Goal: Task Accomplishment & Management: Use online tool/utility

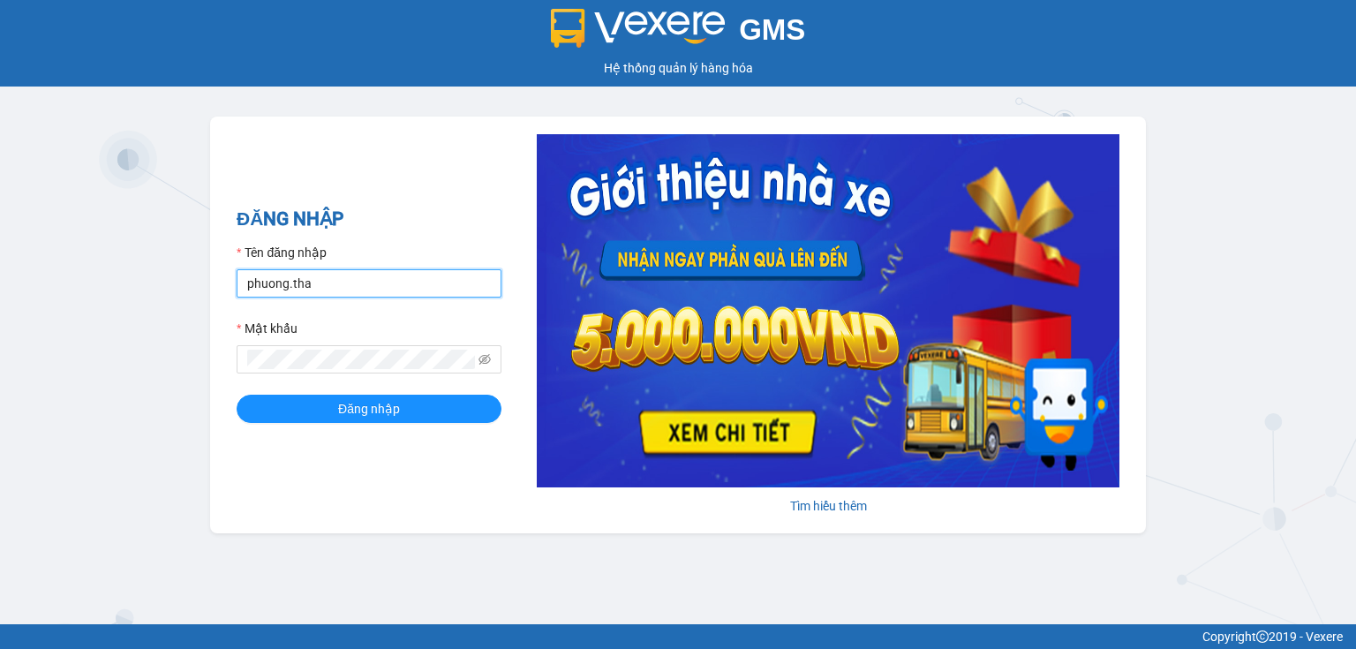
click at [332, 277] on input "phuong.tha" at bounding box center [369, 283] width 265 height 28
type input "thao.tha"
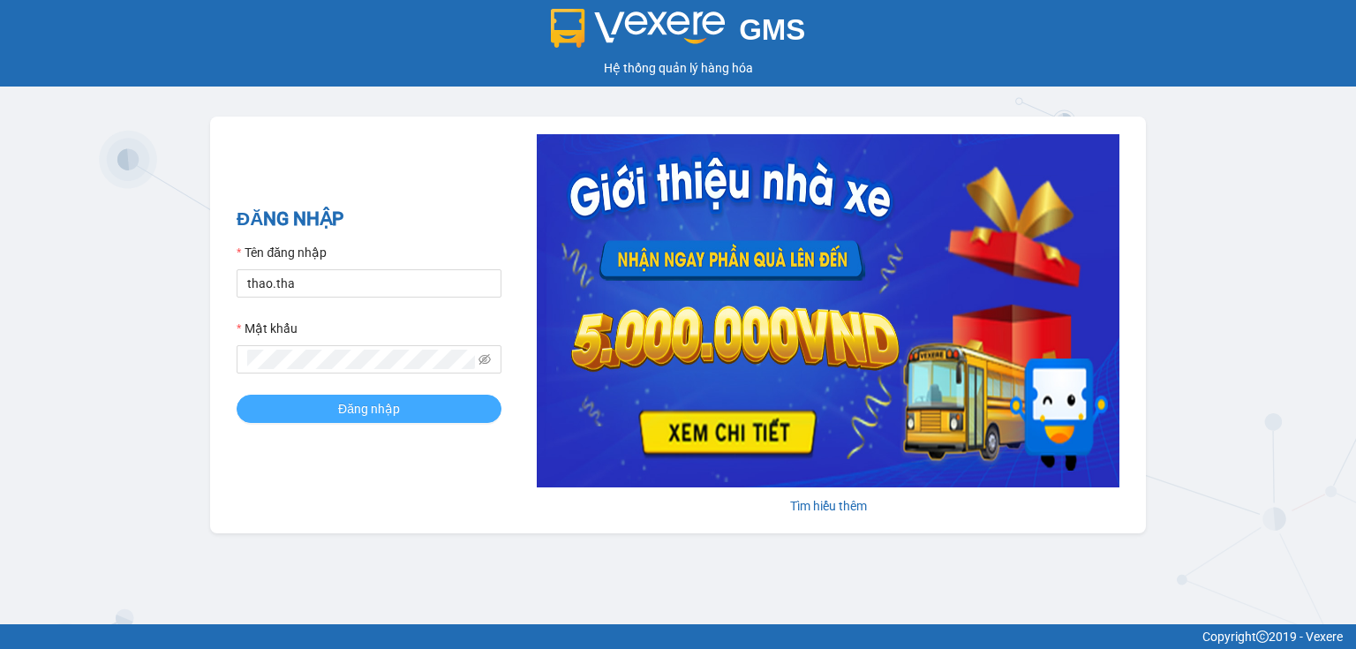
click at [400, 410] on button "Đăng nhập" at bounding box center [369, 409] width 265 height 28
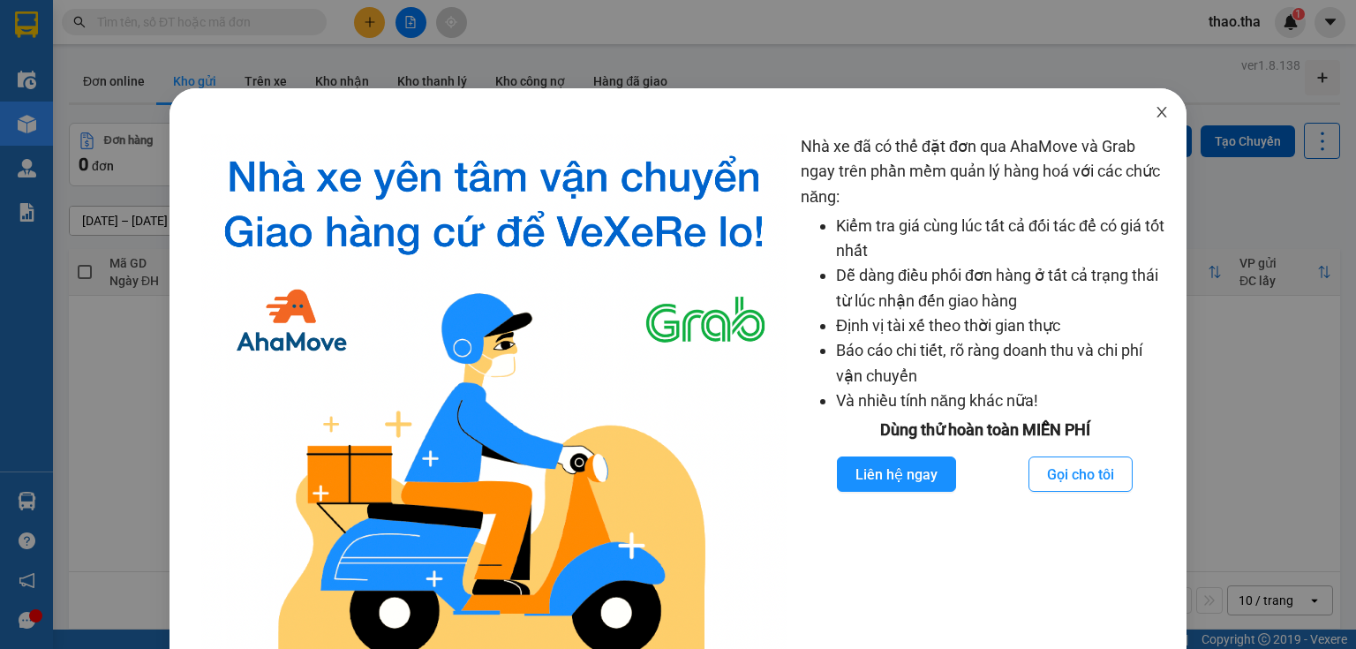
click at [1155, 111] on icon "close" at bounding box center [1162, 112] width 14 height 14
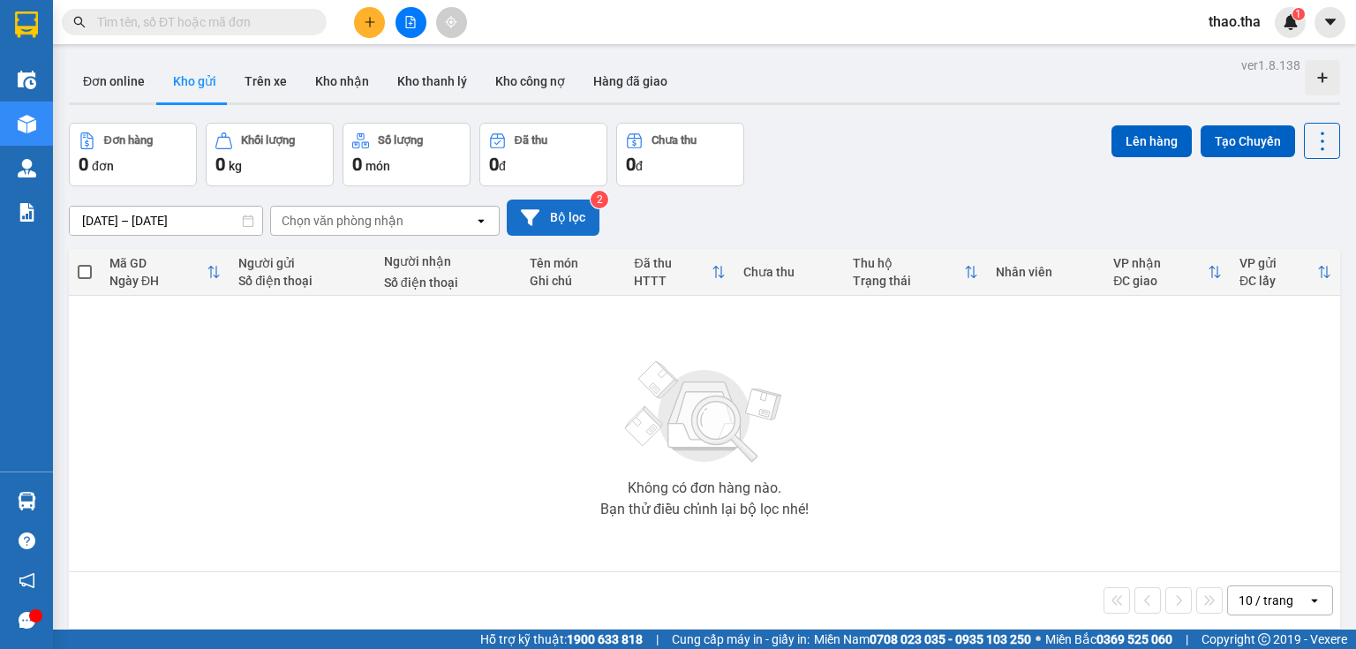
click at [568, 210] on button "Bộ lọc" at bounding box center [553, 218] width 93 height 36
click at [558, 213] on button "Bộ lọc" at bounding box center [553, 218] width 93 height 36
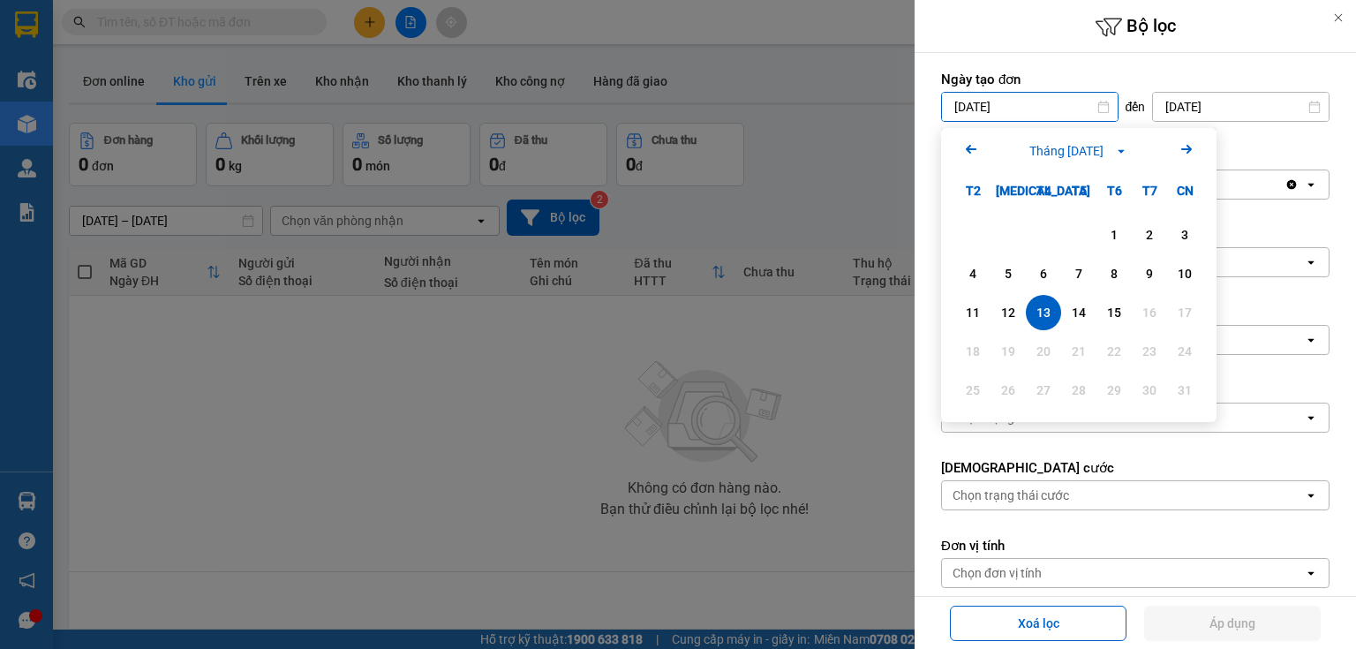
click at [1065, 111] on input "[DATE]" at bounding box center [1030, 107] width 176 height 28
drag, startPoint x: 1084, startPoint y: 311, endPoint x: 1065, endPoint y: 266, distance: 48.7
click at [1083, 311] on div "14" at bounding box center [1079, 312] width 25 height 21
type input "[DATE]"
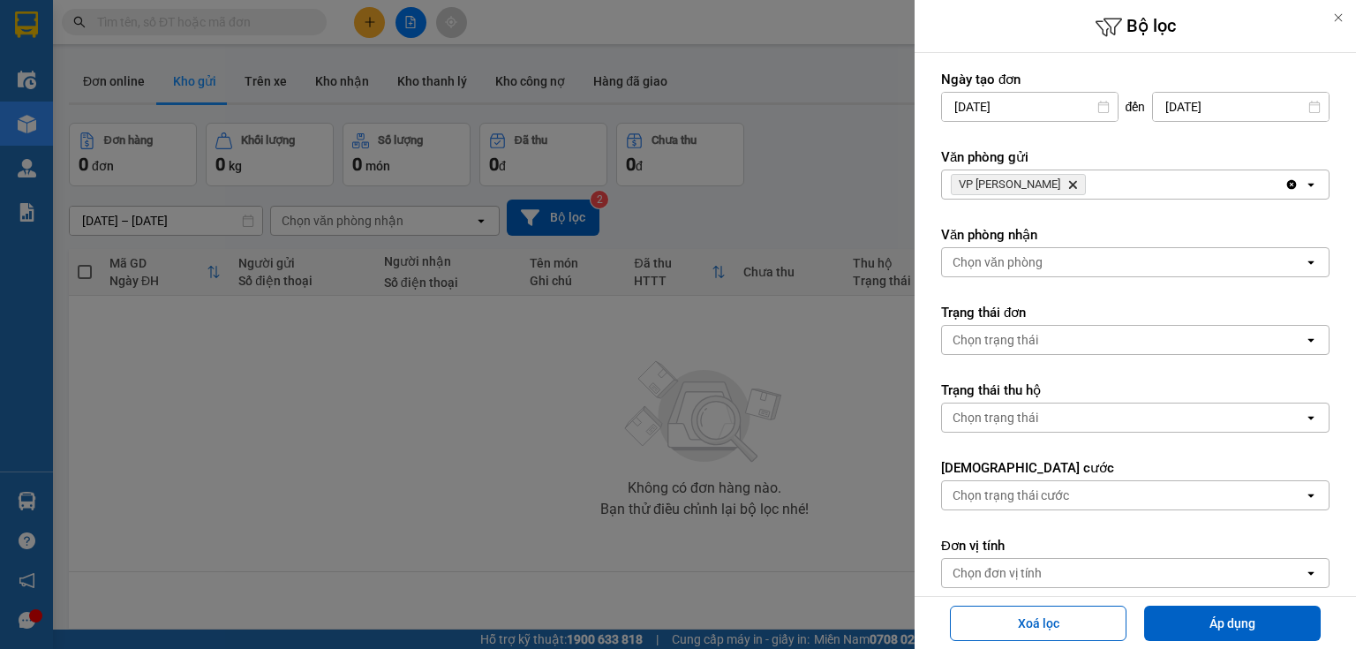
click at [1069, 182] on icon "VP Phan Rang, close by backspace" at bounding box center [1073, 185] width 8 height 8
click at [1046, 182] on div "Chọn văn phòng" at bounding box center [1123, 184] width 362 height 28
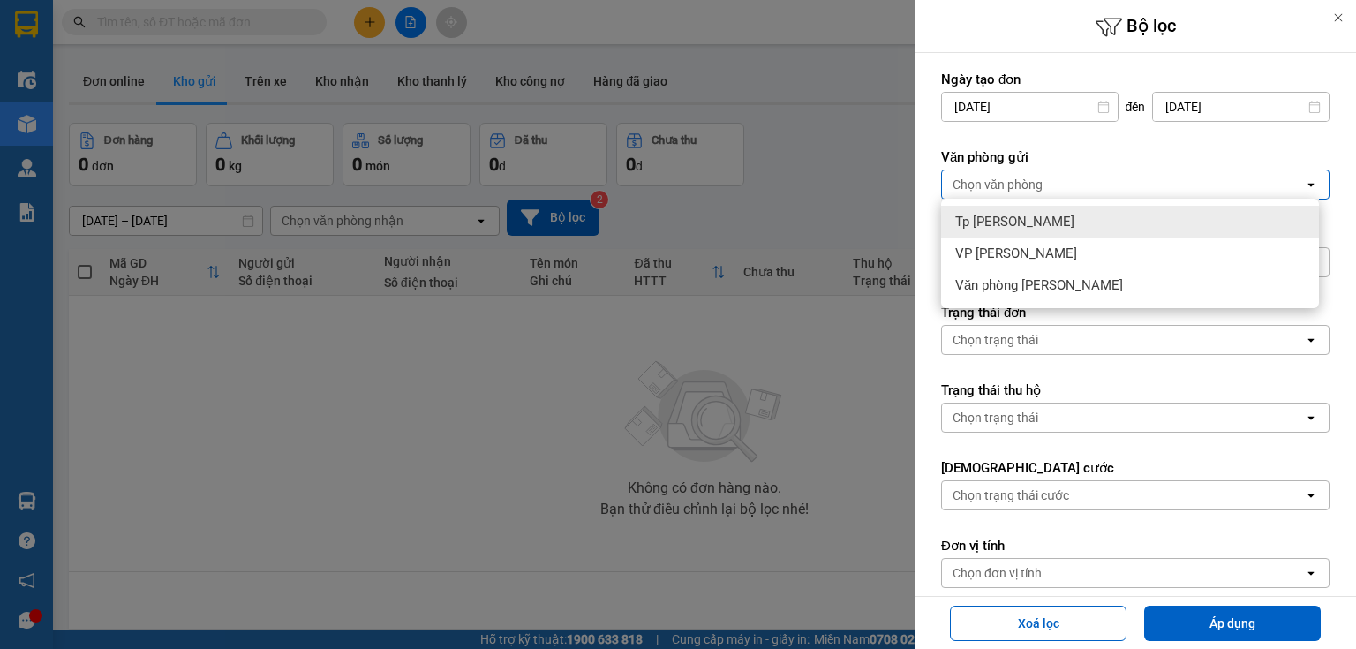
drag, startPoint x: 1046, startPoint y: 216, endPoint x: 1056, endPoint y: 223, distance: 11.5
click at [1049, 218] on div "Tp [PERSON_NAME]" at bounding box center [1130, 222] width 378 height 32
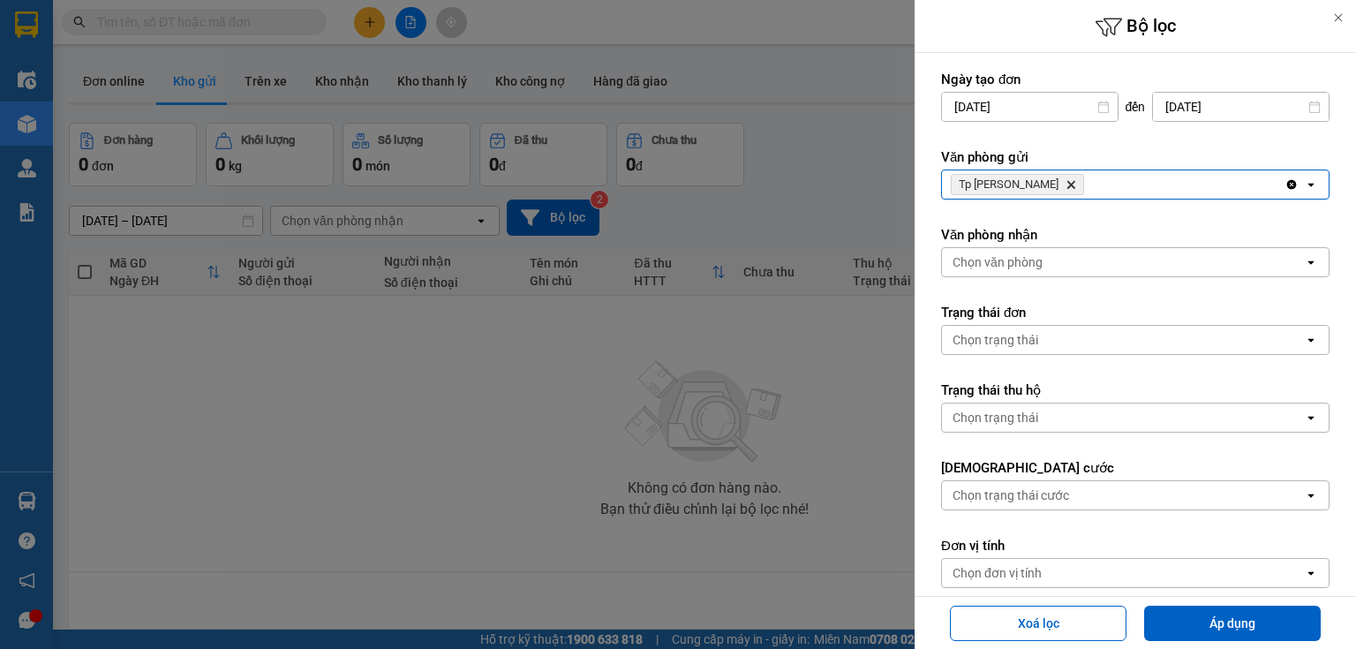
click at [1076, 264] on div "Chọn văn phòng" at bounding box center [1123, 262] width 362 height 28
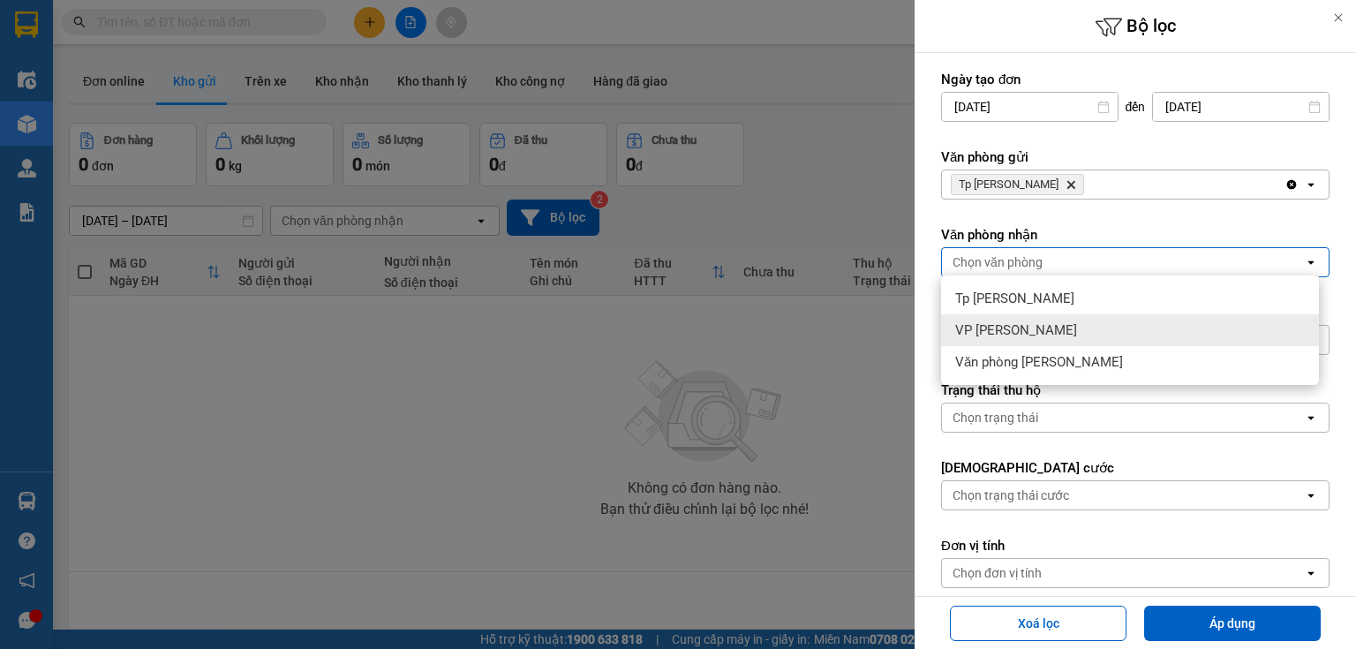
click at [1087, 327] on div "VP [PERSON_NAME]" at bounding box center [1130, 330] width 378 height 32
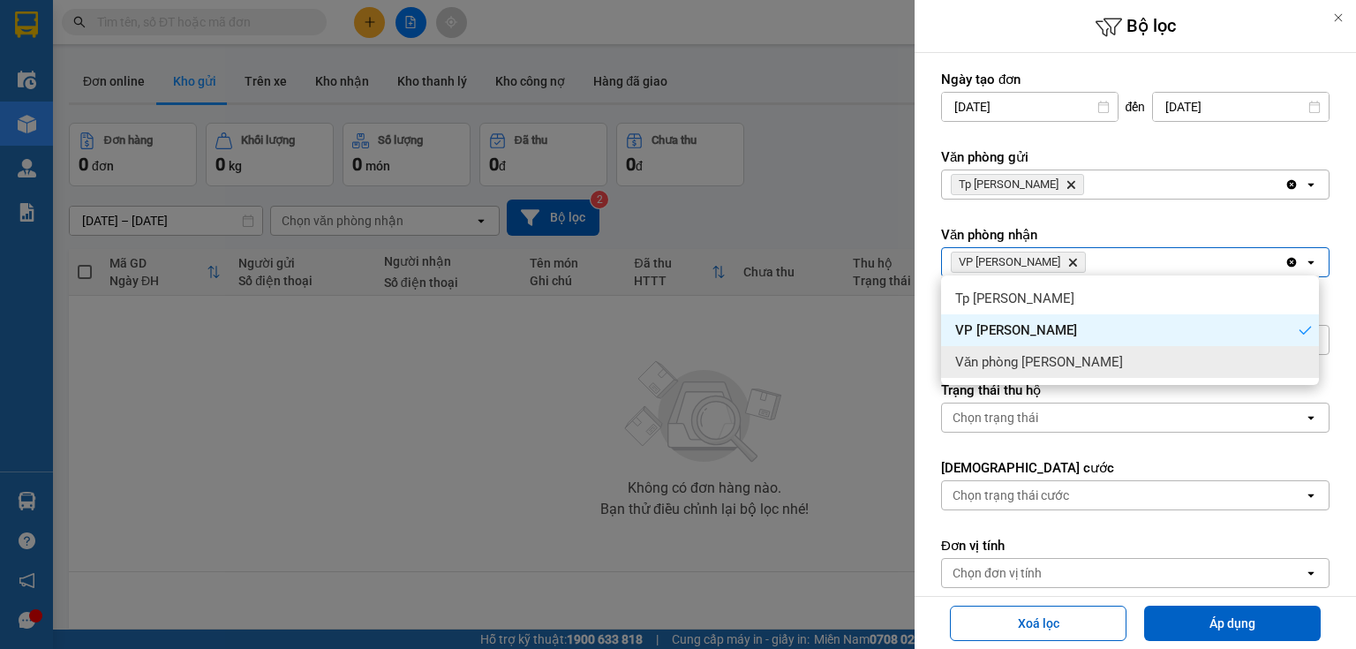
click at [1117, 367] on div "Văn phòng [PERSON_NAME]" at bounding box center [1130, 362] width 378 height 32
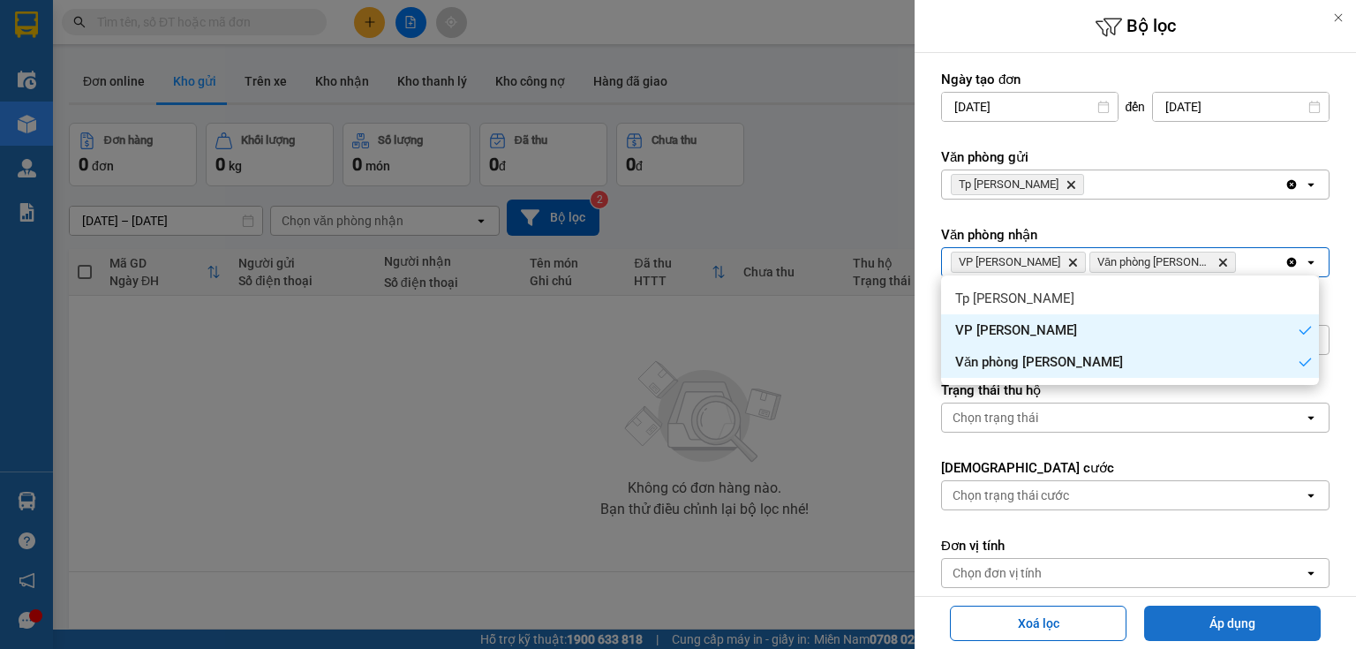
click at [1245, 625] on button "Áp dụng" at bounding box center [1232, 623] width 177 height 35
type input "[DATE] – [DATE]"
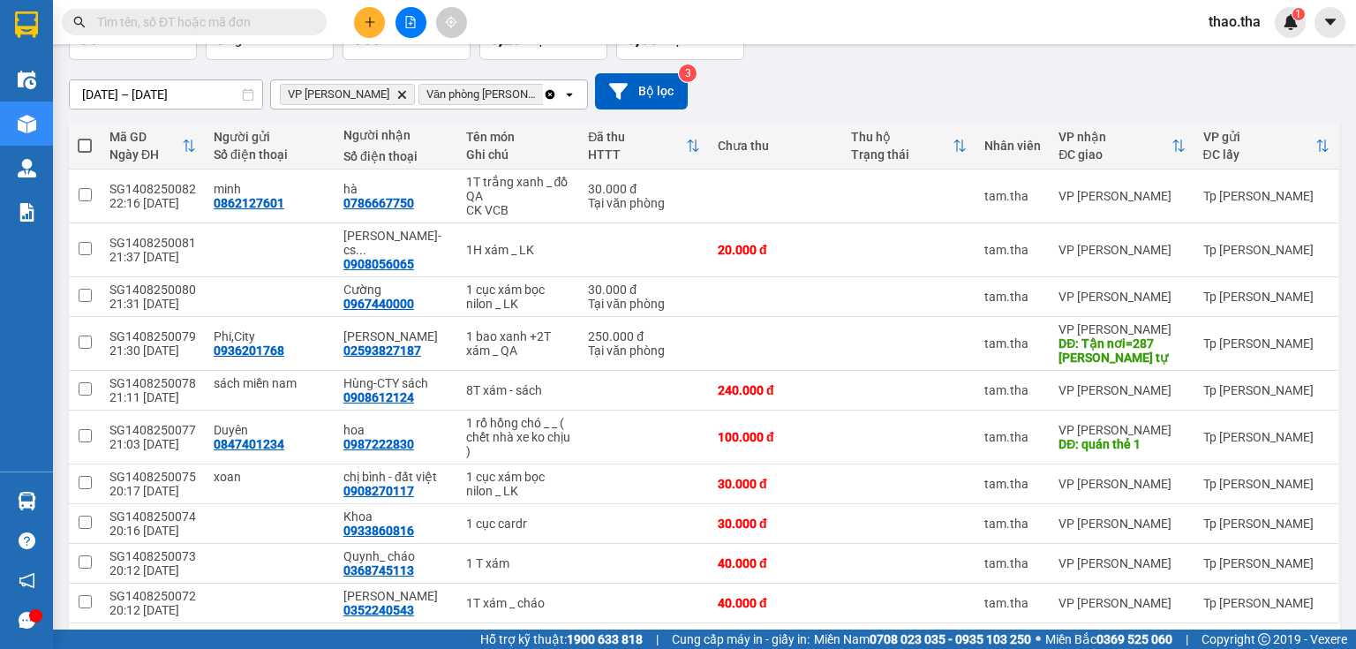
scroll to position [175, 0]
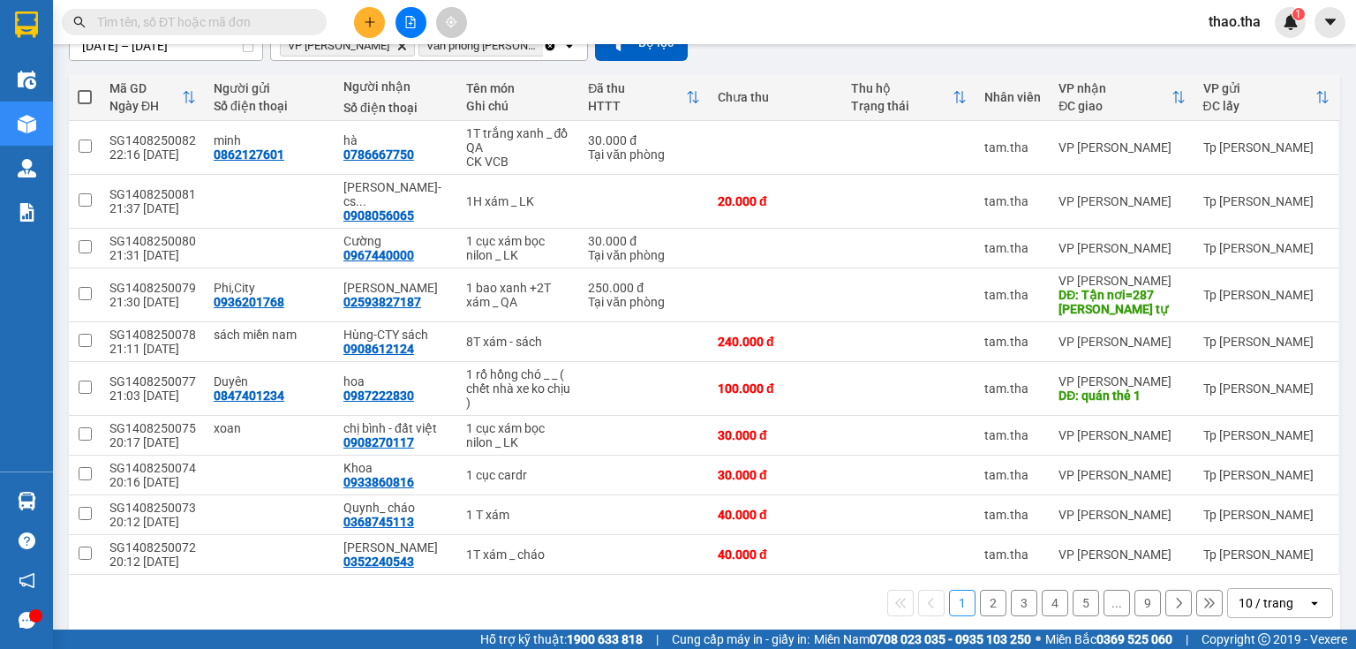
click at [1135, 590] on button "9" at bounding box center [1148, 603] width 26 height 26
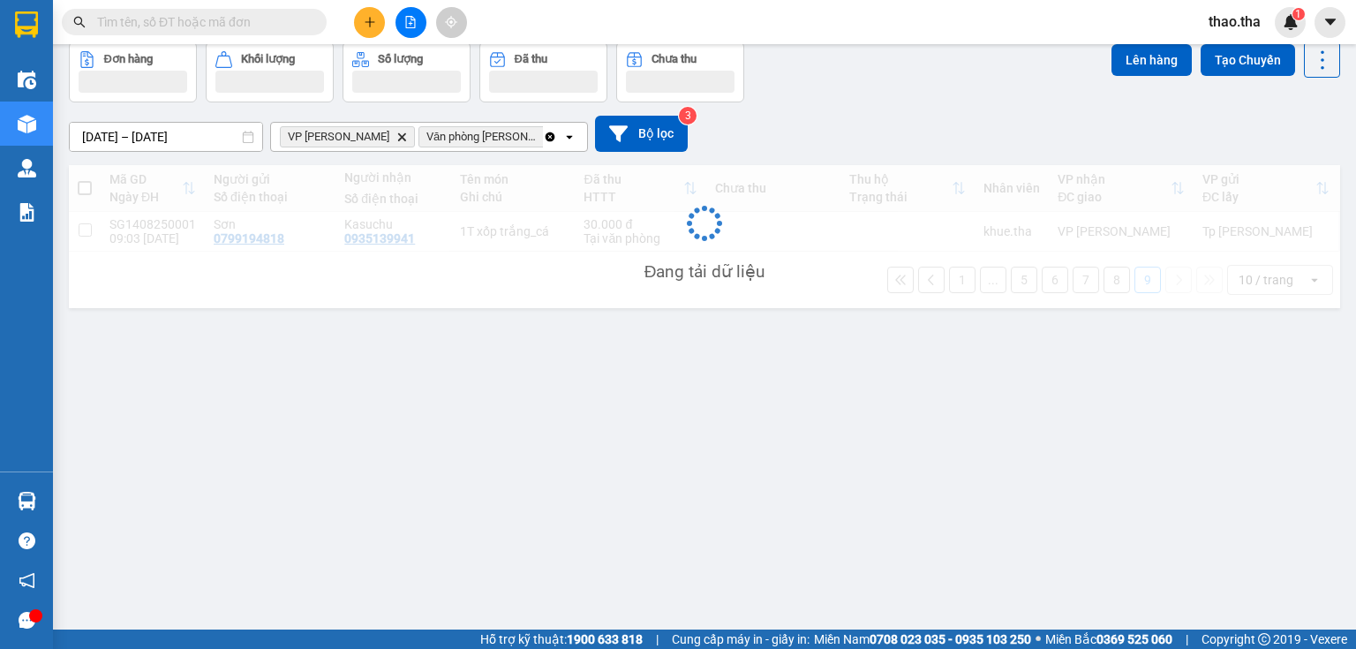
scroll to position [81, 0]
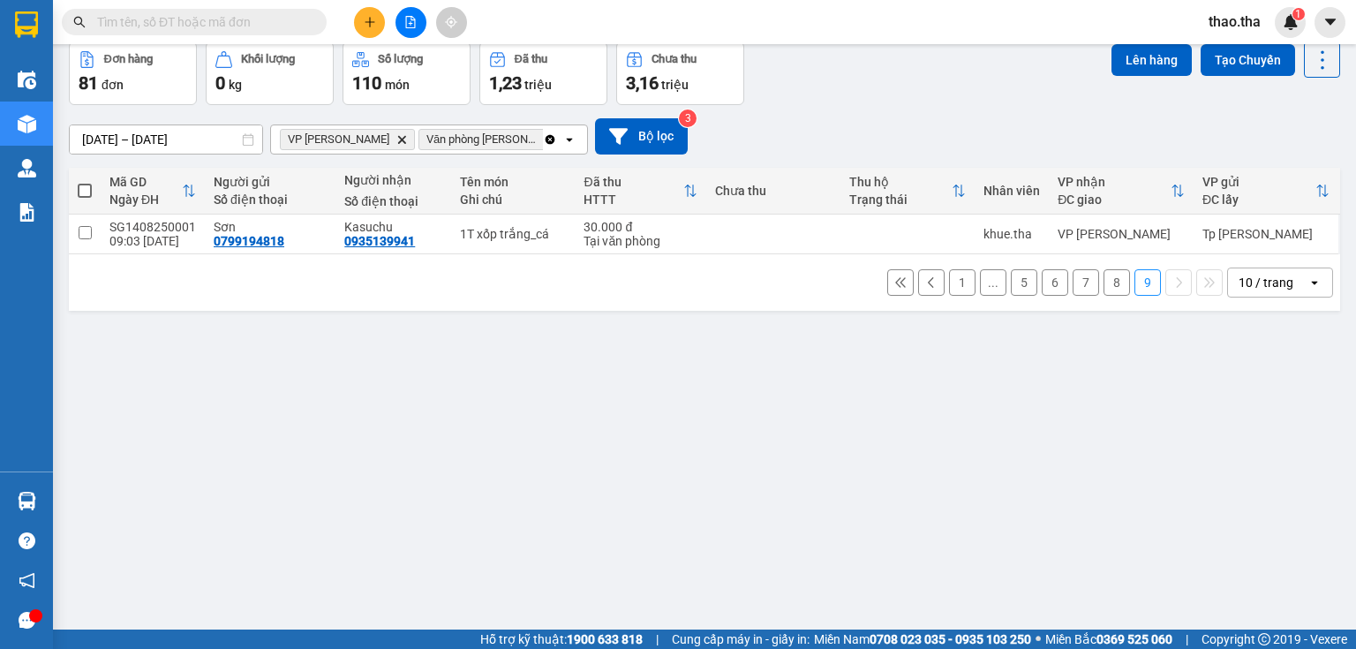
click at [1257, 284] on div "10 / trang" at bounding box center [1266, 283] width 55 height 18
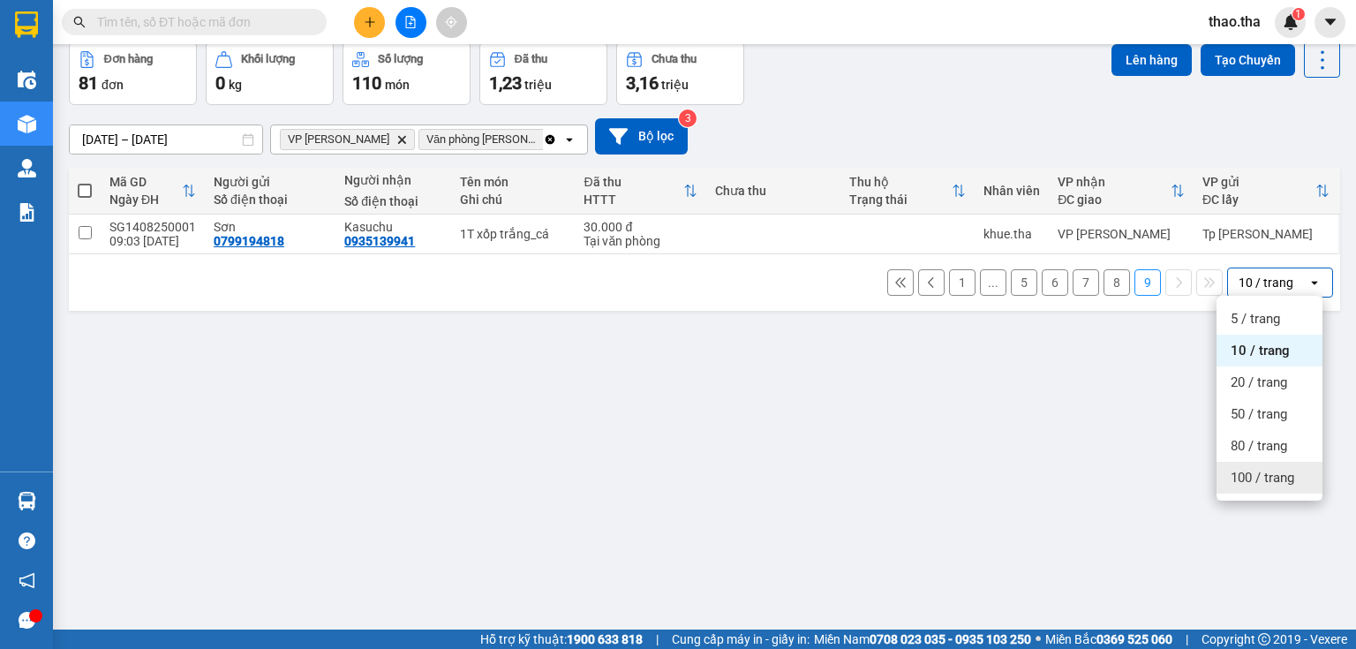
click at [1275, 479] on span "100 / trang" at bounding box center [1263, 478] width 64 height 18
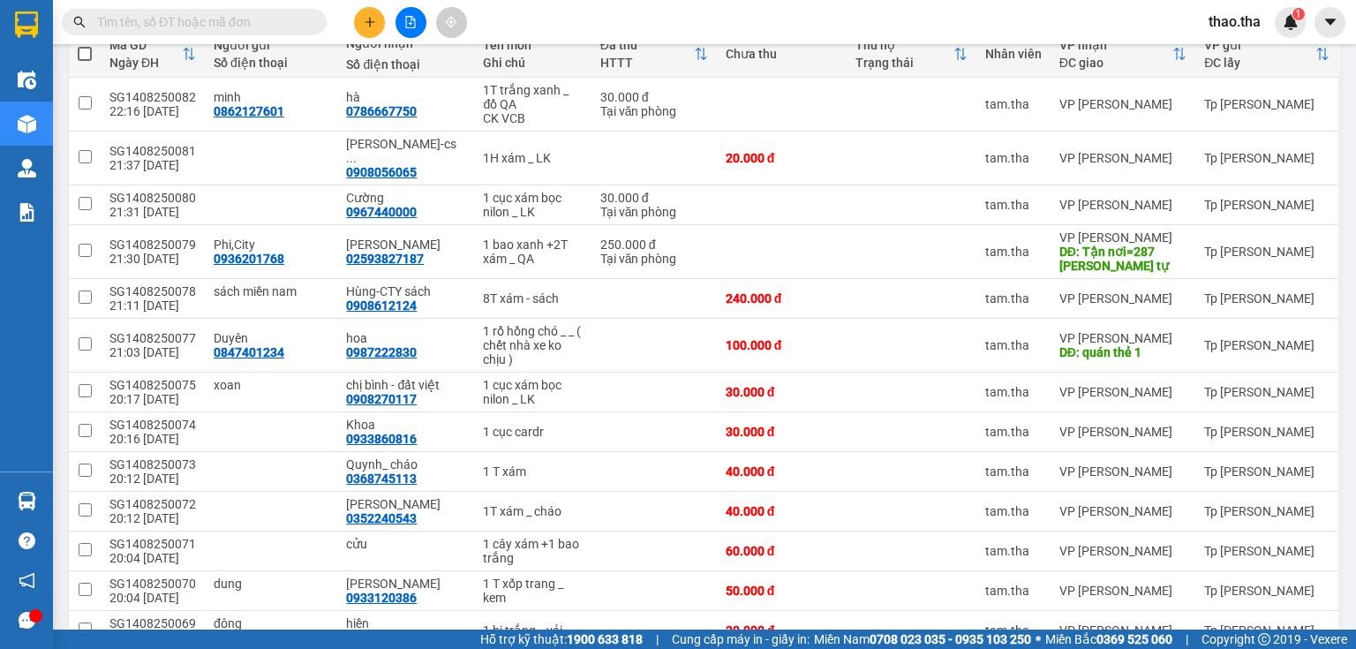
scroll to position [3, 0]
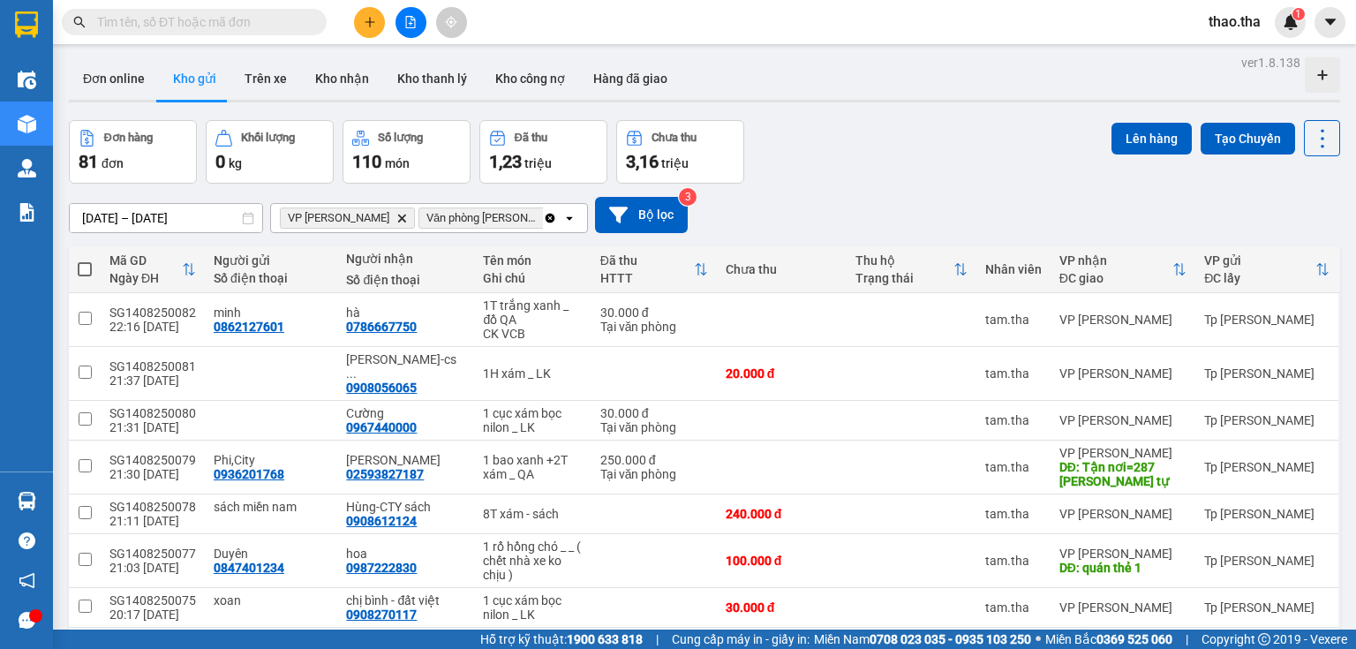
click at [81, 266] on span at bounding box center [85, 269] width 14 height 14
click at [85, 261] on input "checkbox" at bounding box center [85, 261] width 0 height 0
checkbox input "true"
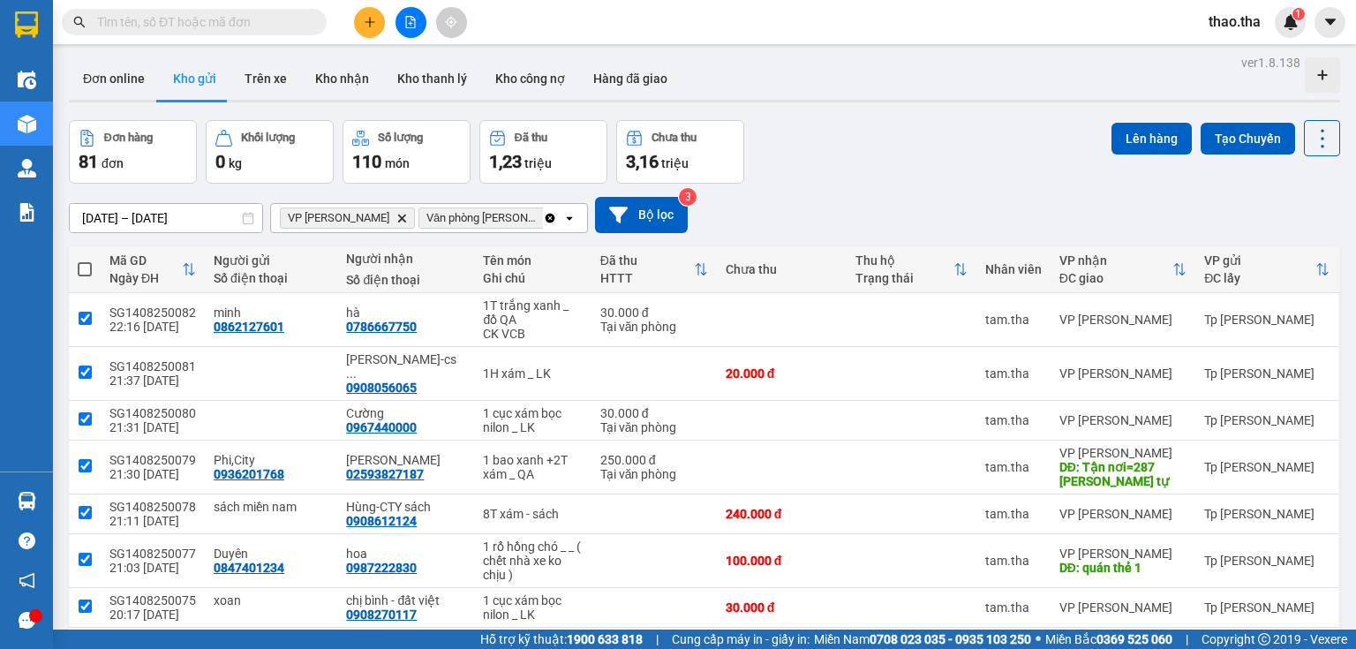
checkbox input "true"
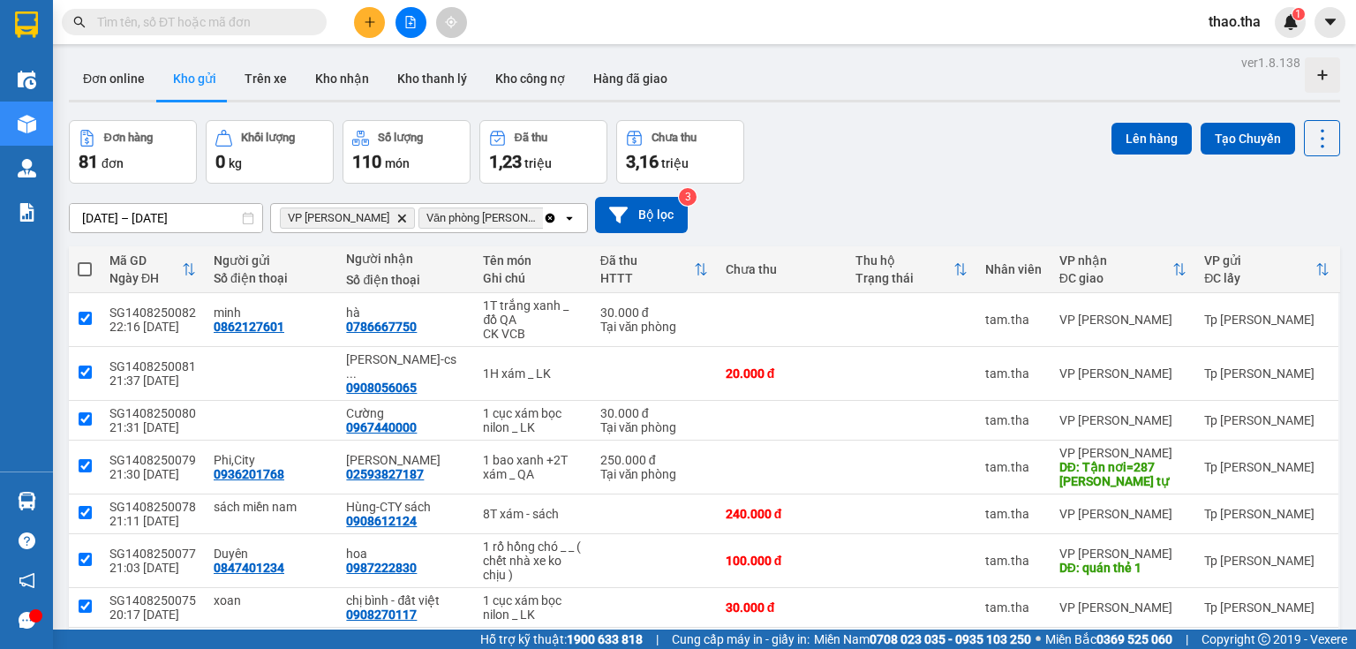
checkbox input "true"
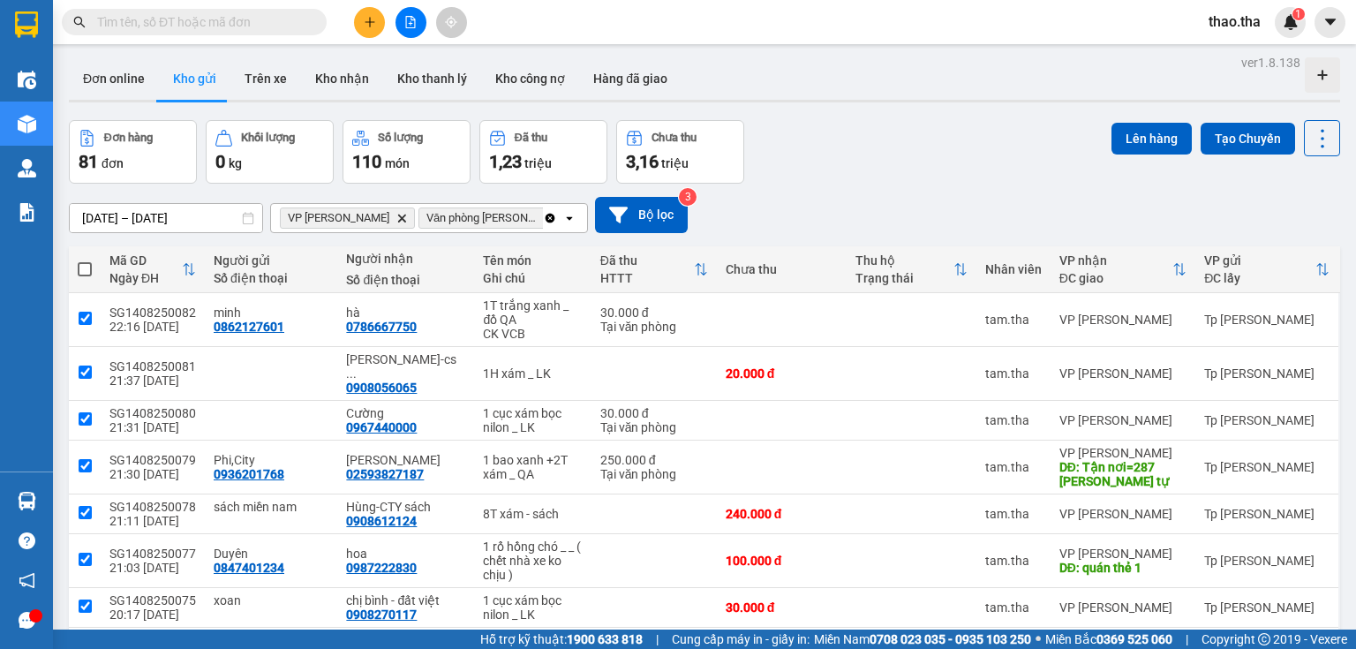
checkbox input "true"
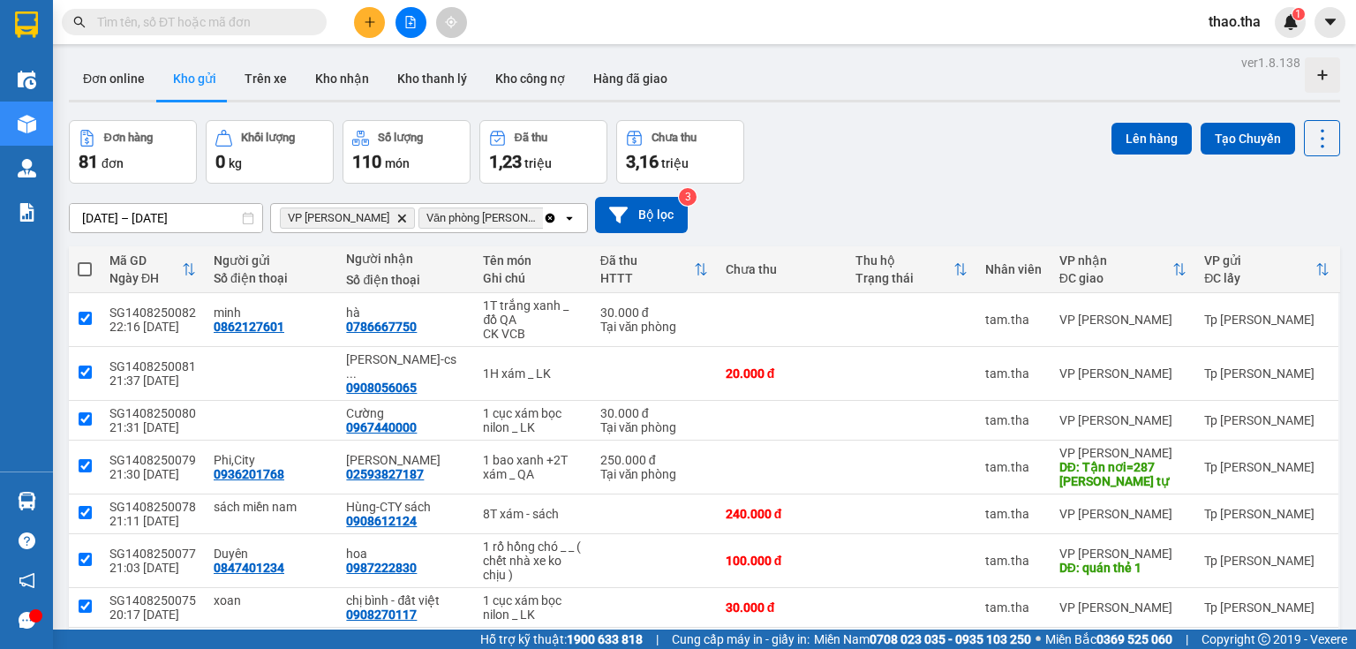
checkbox input "true"
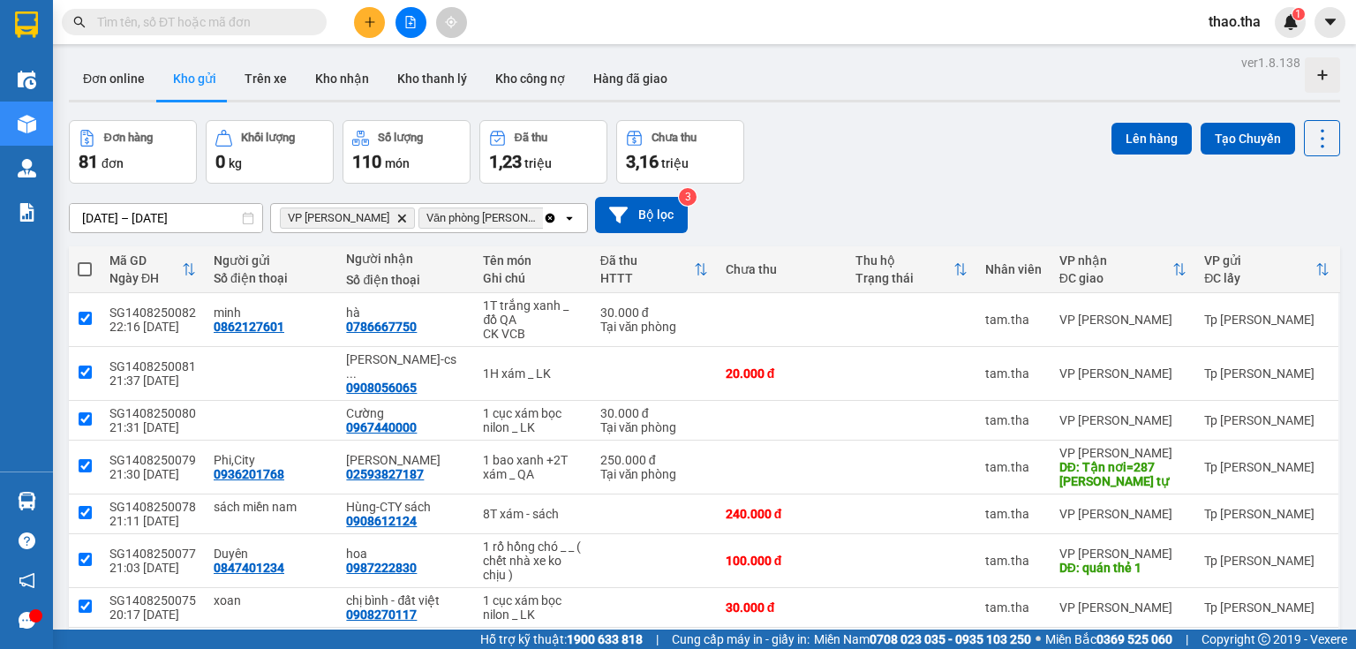
checkbox input "true"
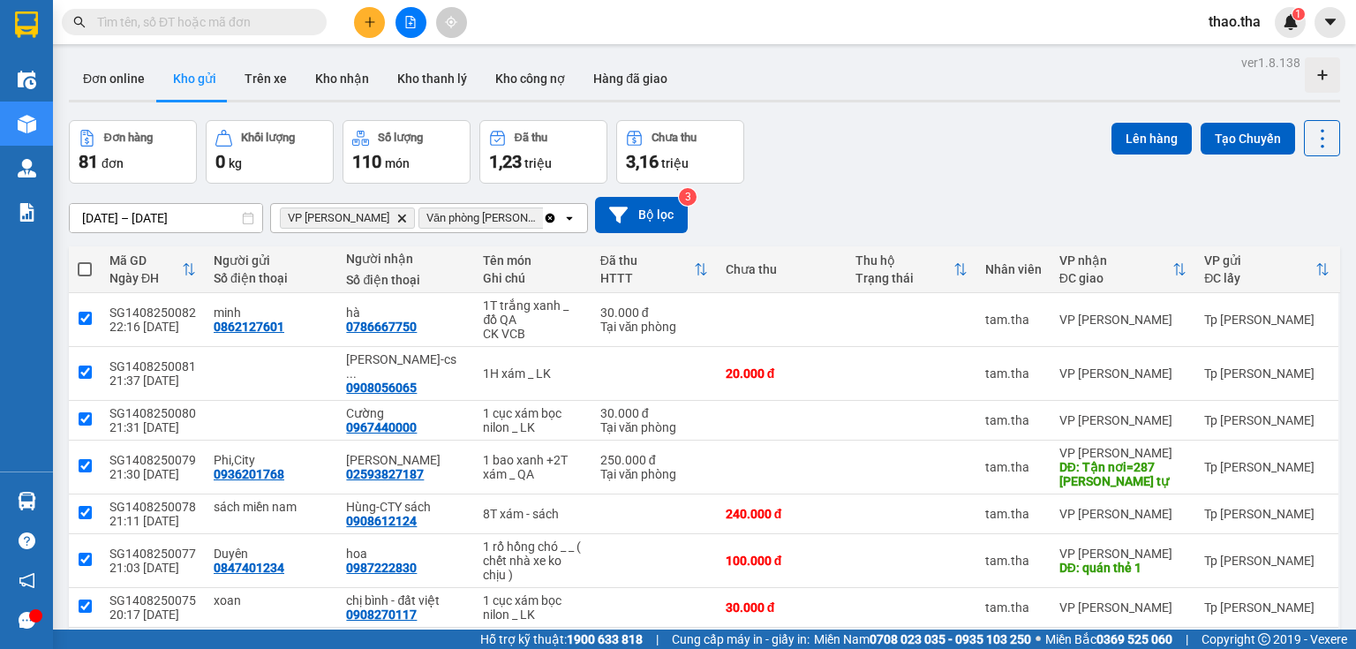
checkbox input "true"
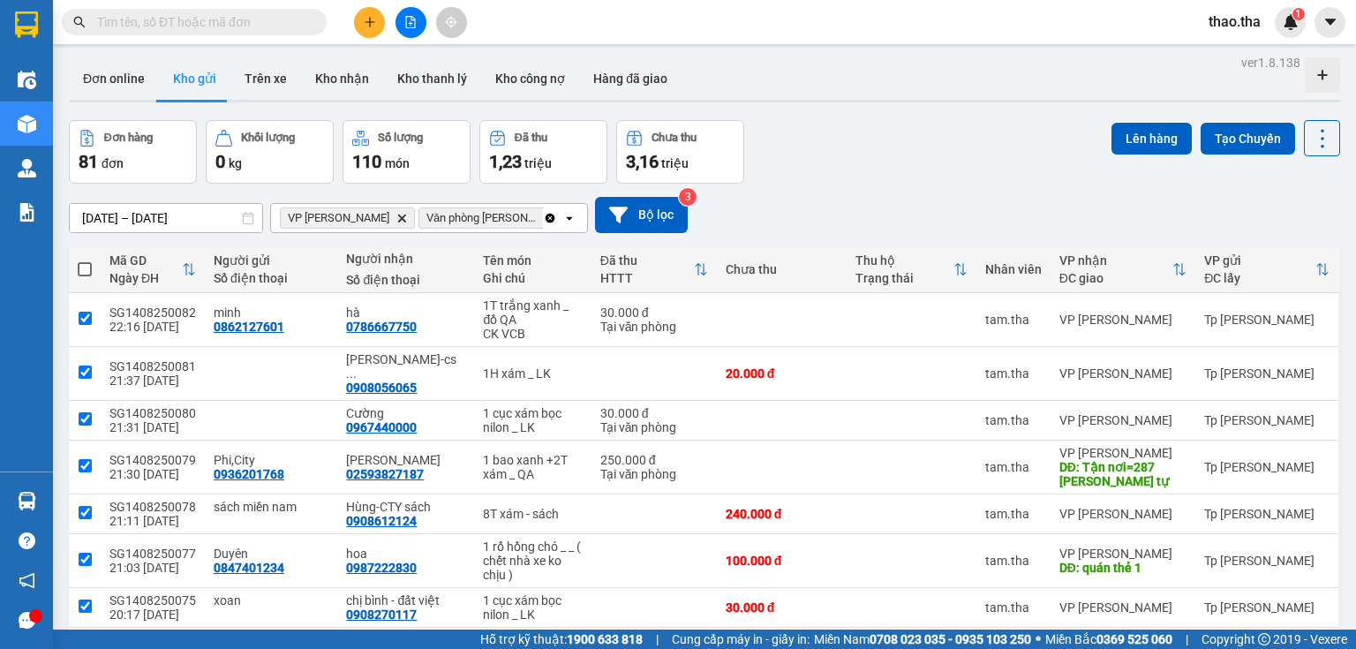
checkbox input "true"
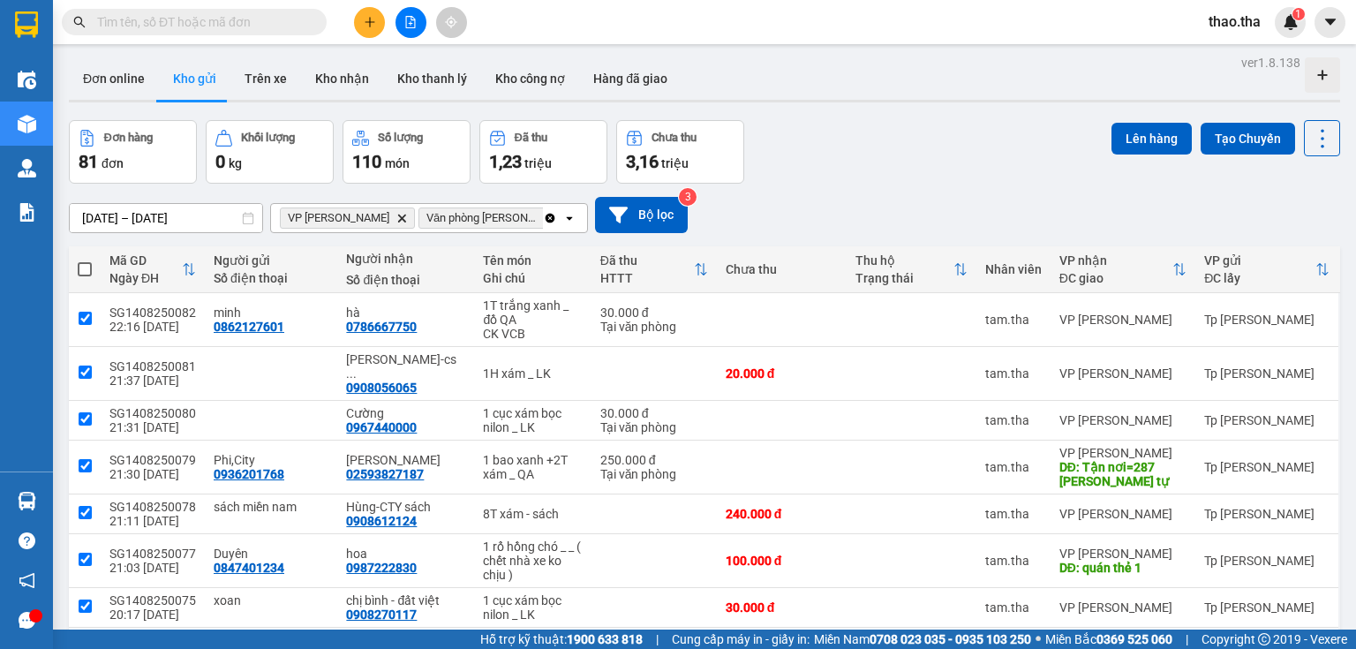
checkbox input "true"
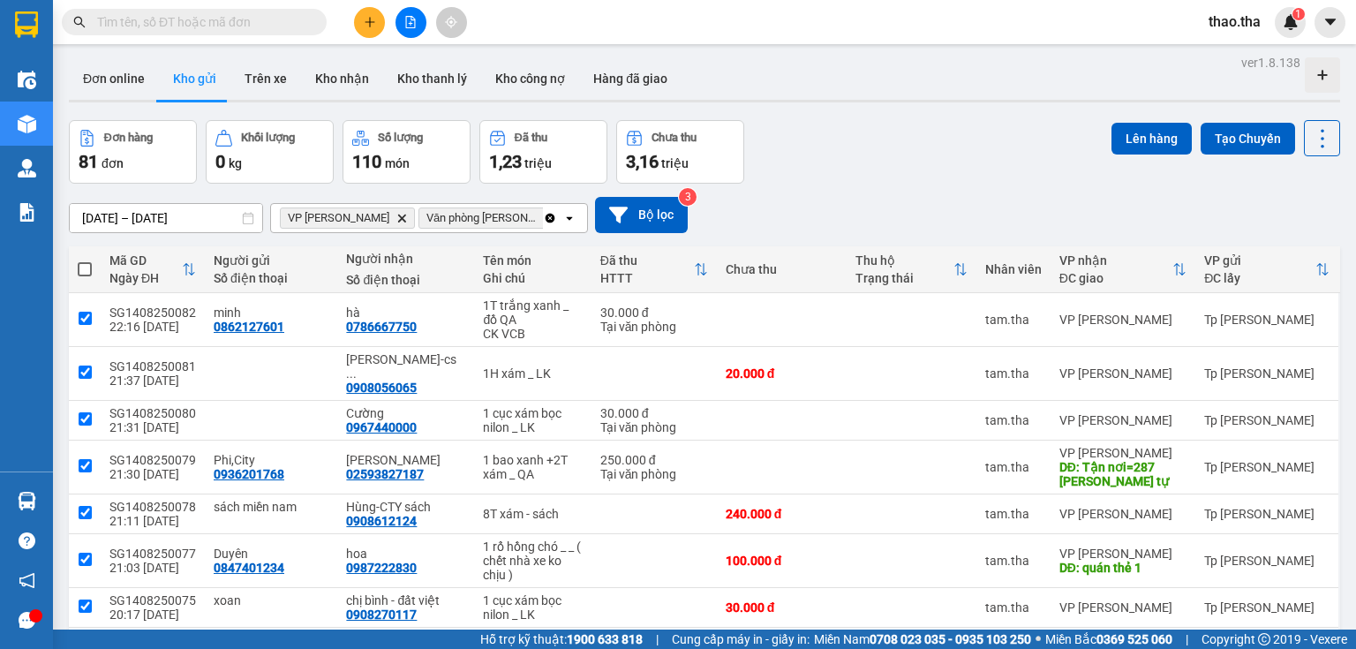
checkbox input "true"
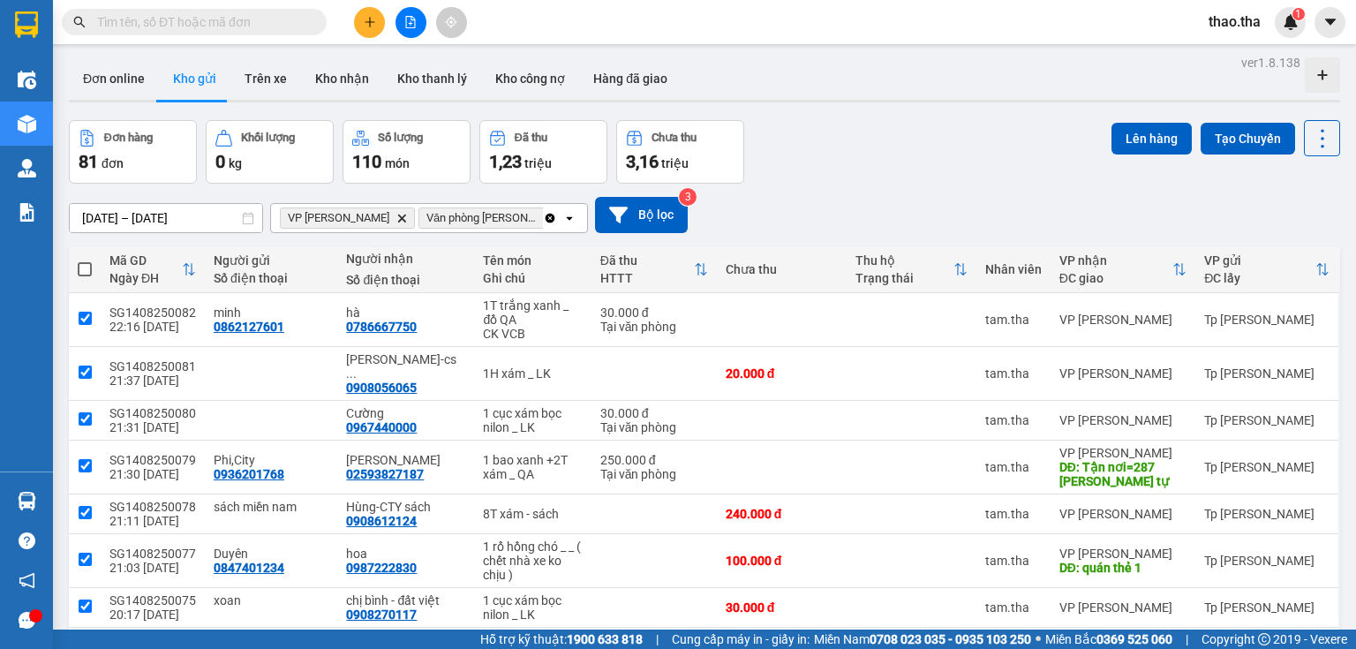
checkbox input "true"
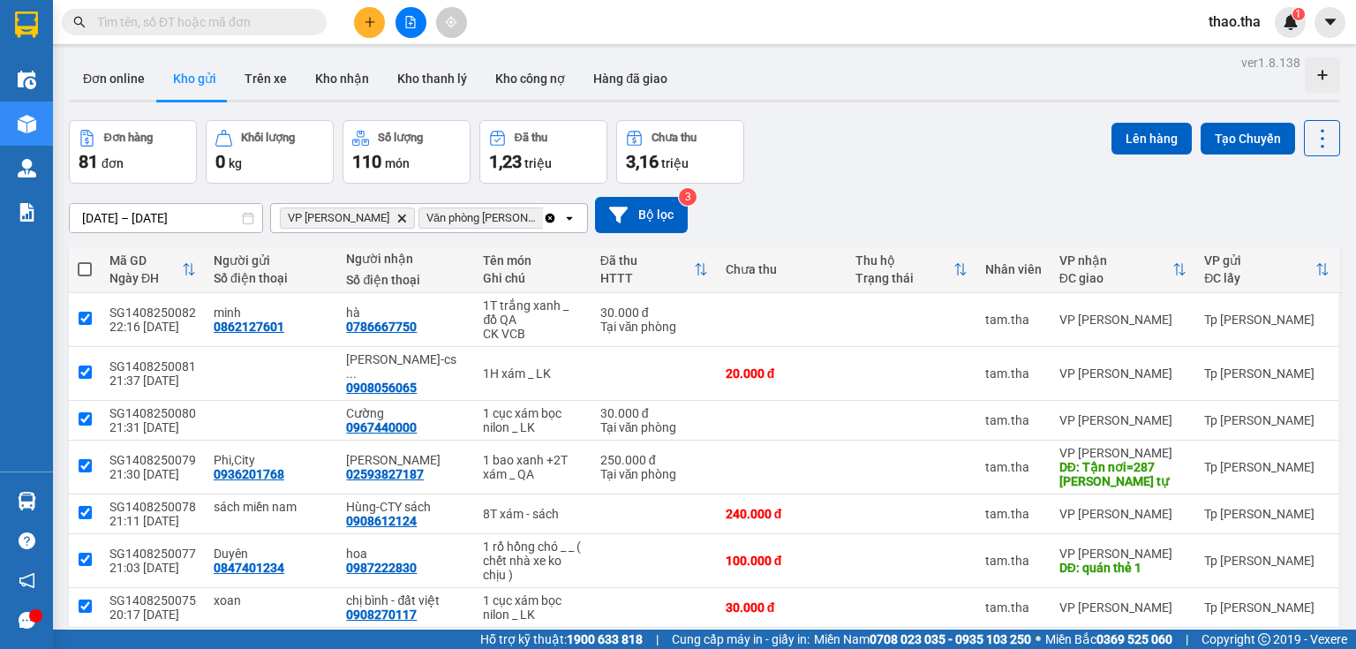
checkbox input "true"
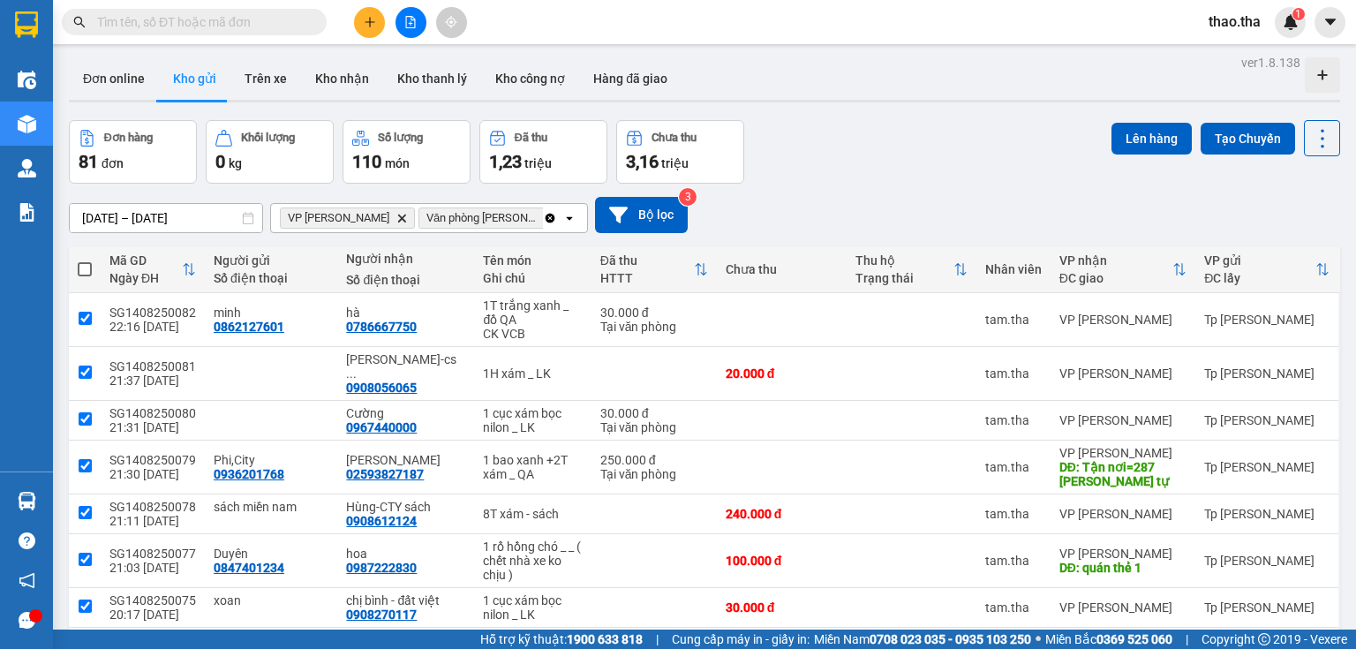
checkbox input "true"
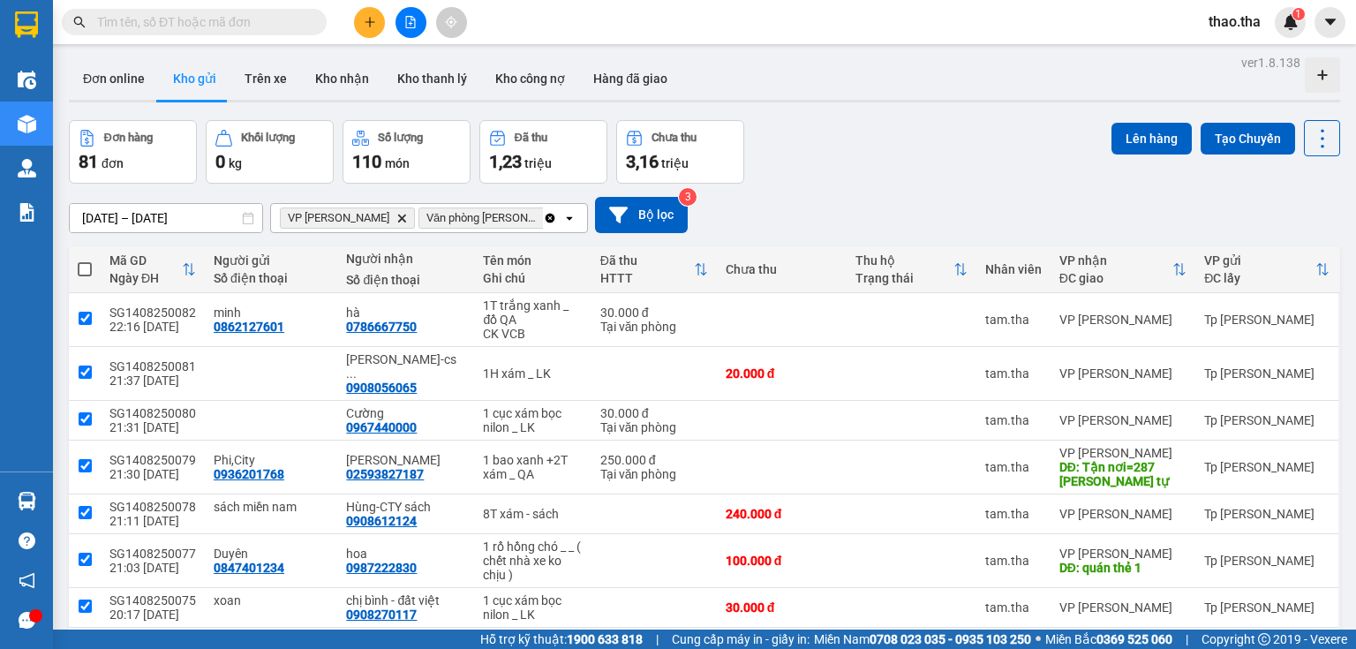
checkbox input "true"
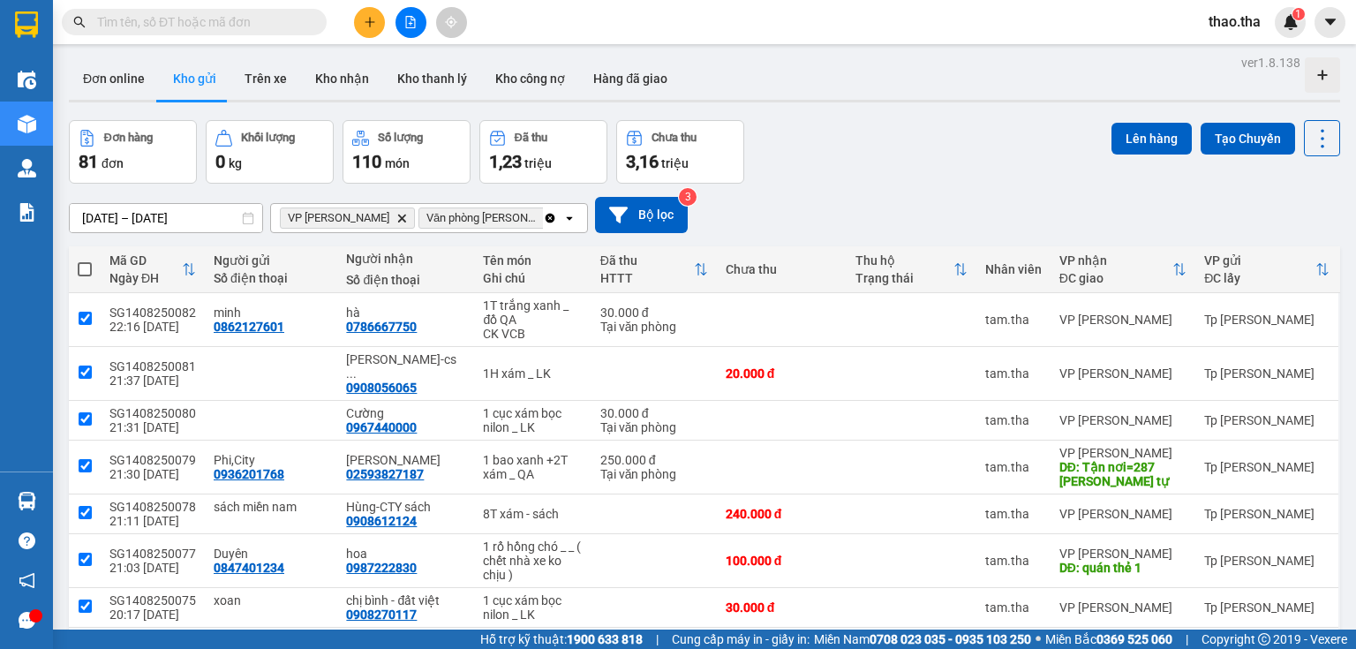
checkbox input "true"
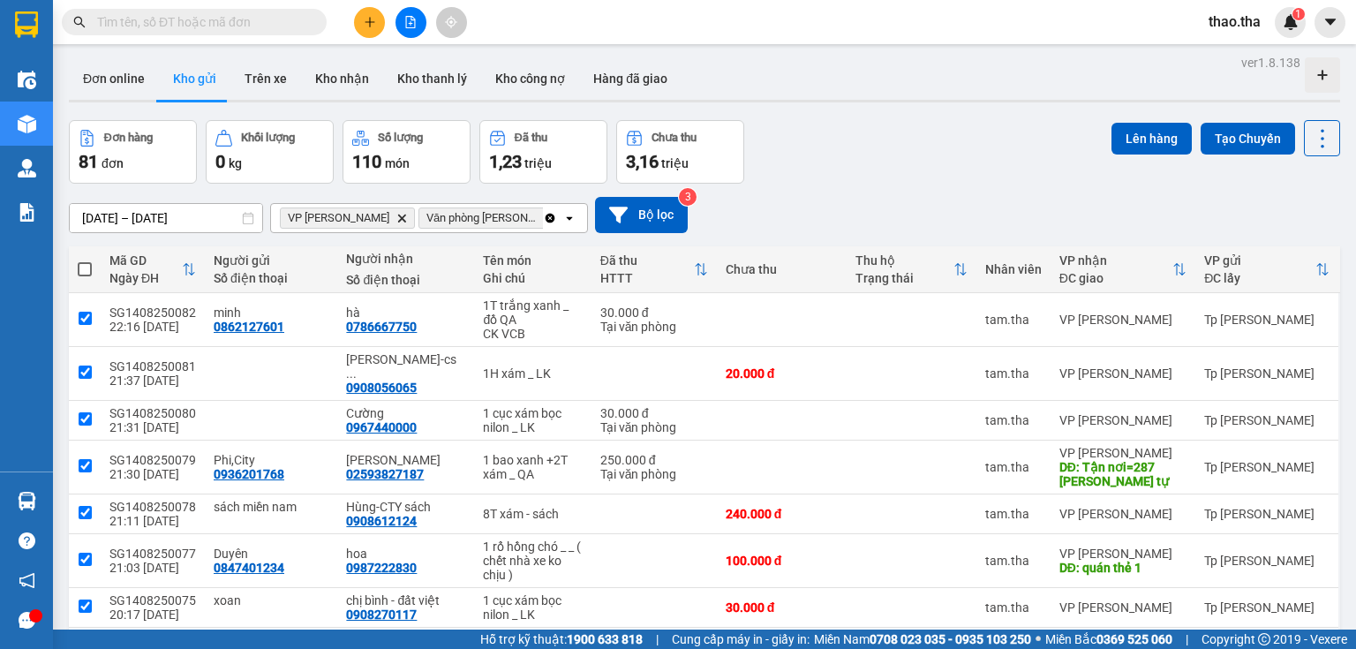
checkbox input "true"
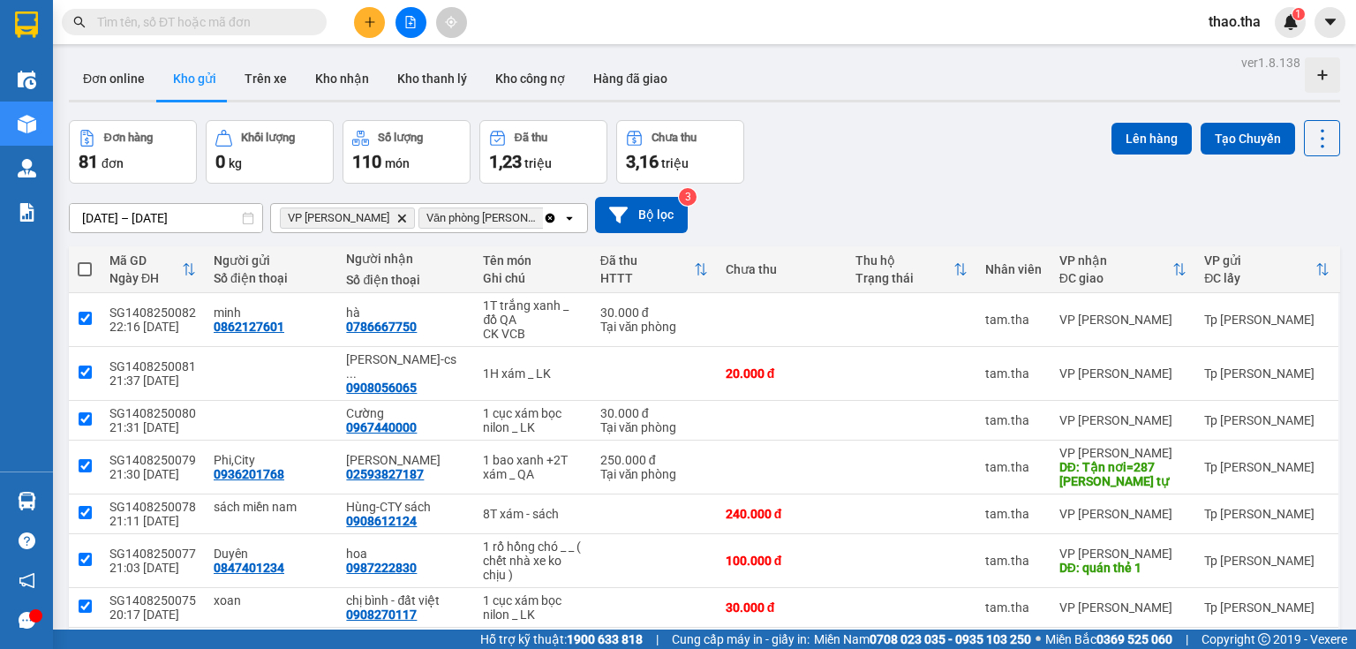
checkbox input "true"
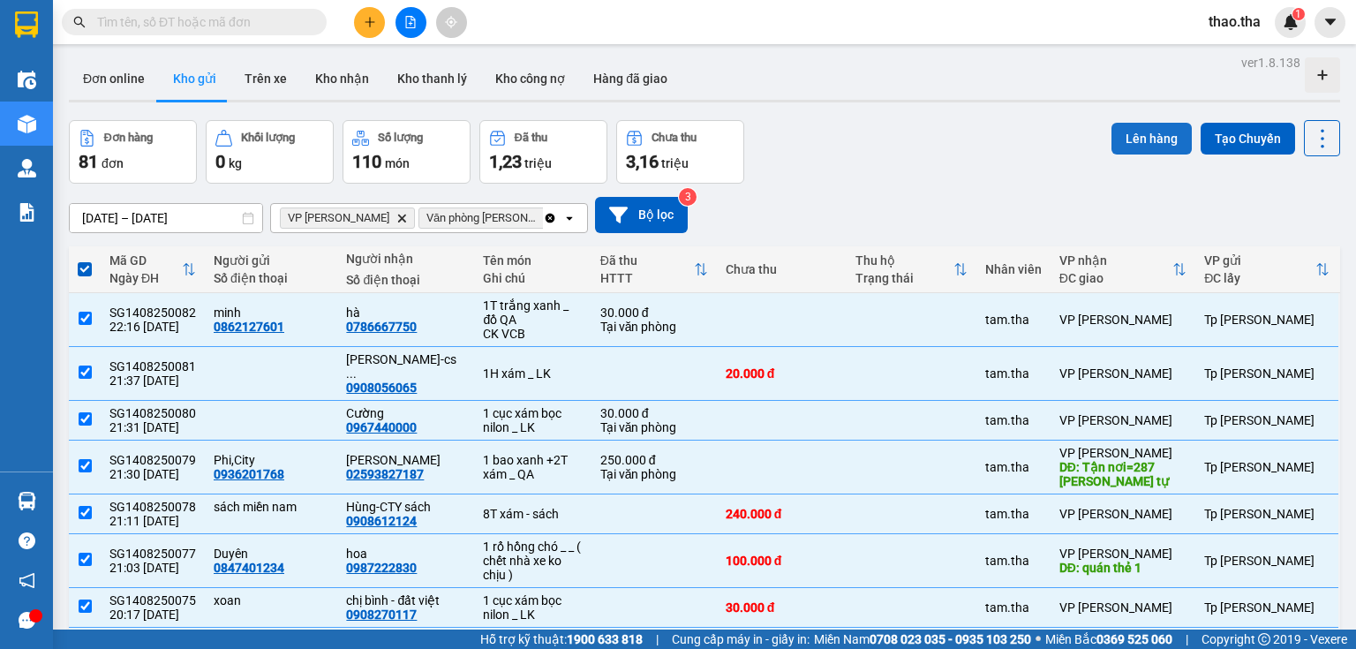
drag, startPoint x: 1139, startPoint y: 136, endPoint x: 1132, endPoint y: 142, distance: 9.4
click at [1136, 140] on button "Lên hàng" at bounding box center [1152, 139] width 80 height 32
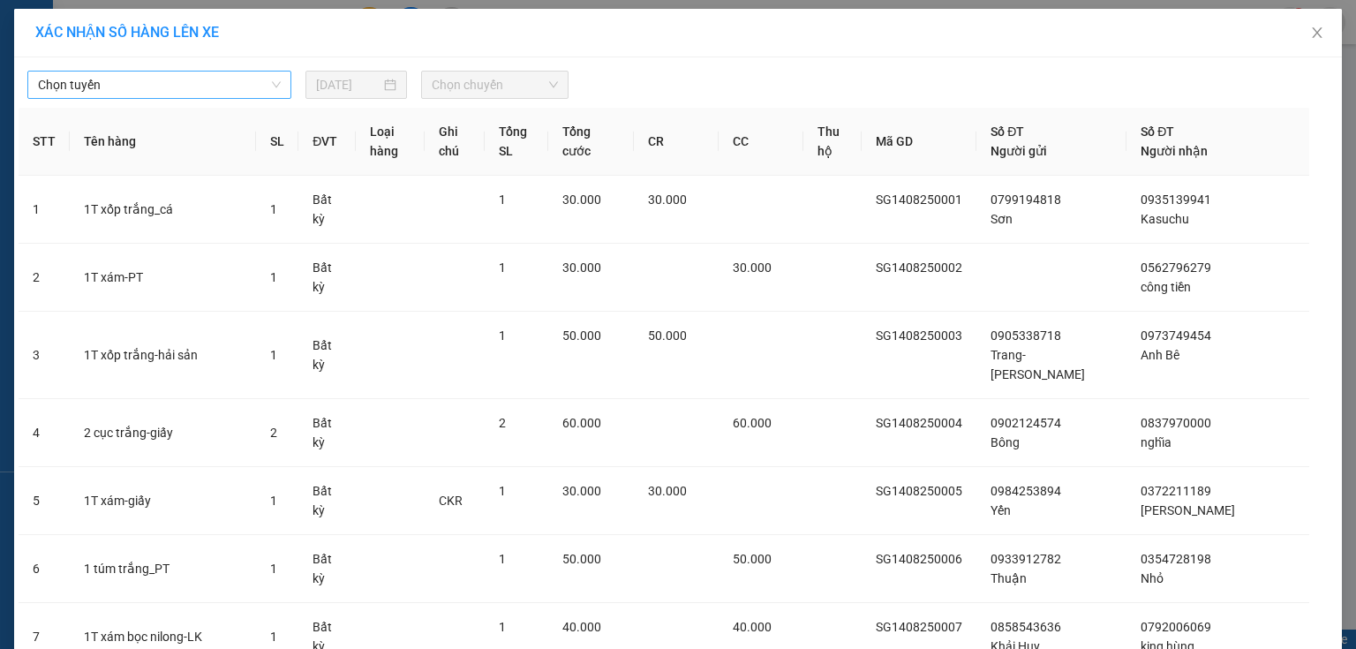
click at [129, 94] on span "Chọn tuyến" at bounding box center [159, 85] width 243 height 26
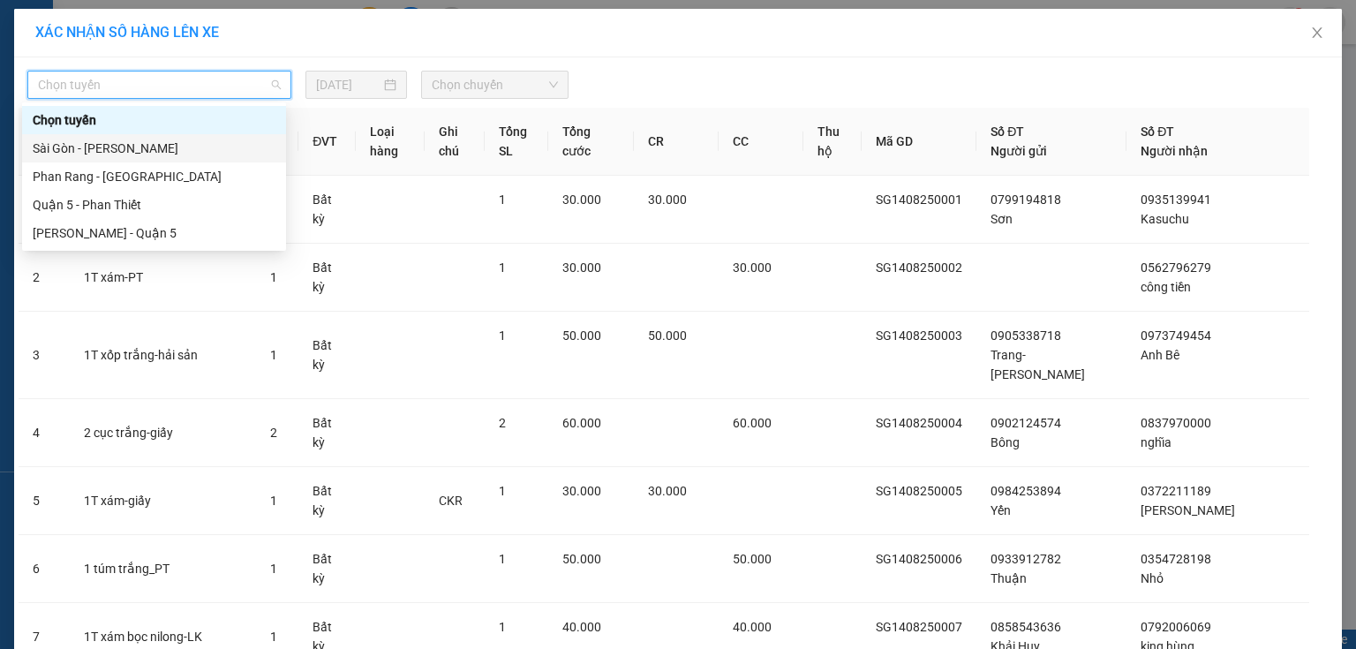
click at [160, 146] on div "Sài Gòn - [PERSON_NAME]" at bounding box center [154, 148] width 243 height 19
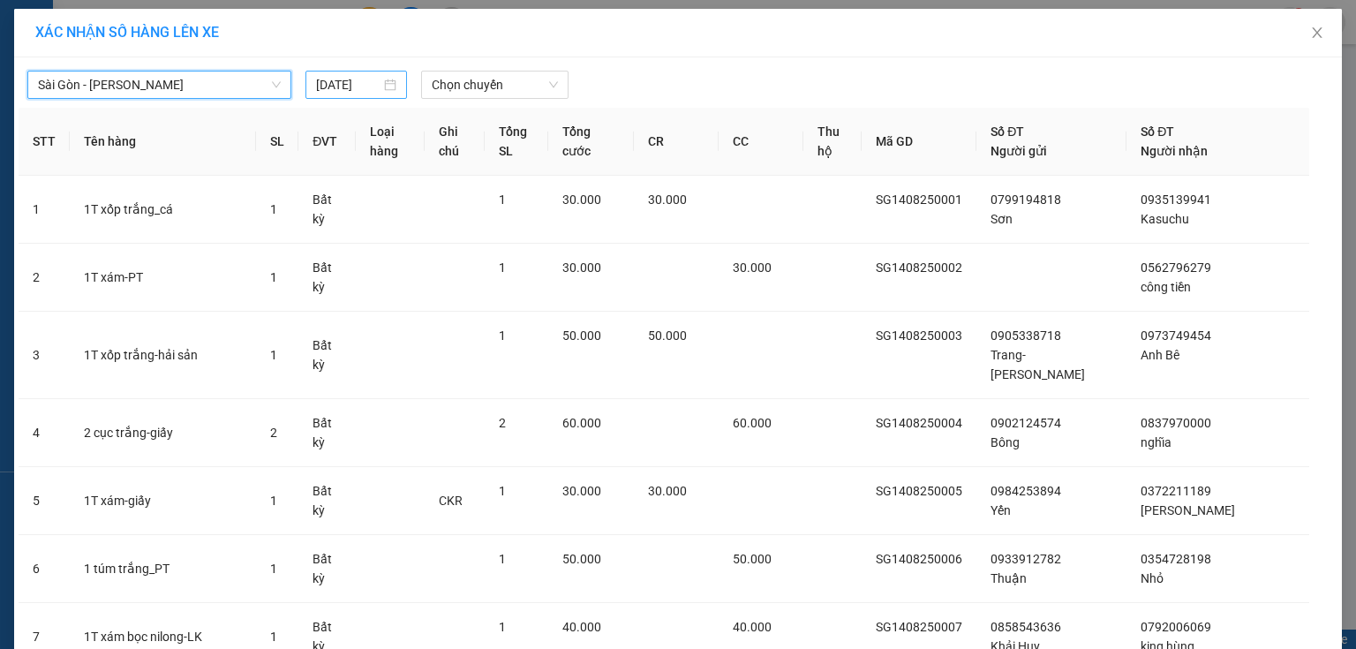
click at [354, 85] on input "[DATE]" at bounding box center [348, 84] width 64 height 19
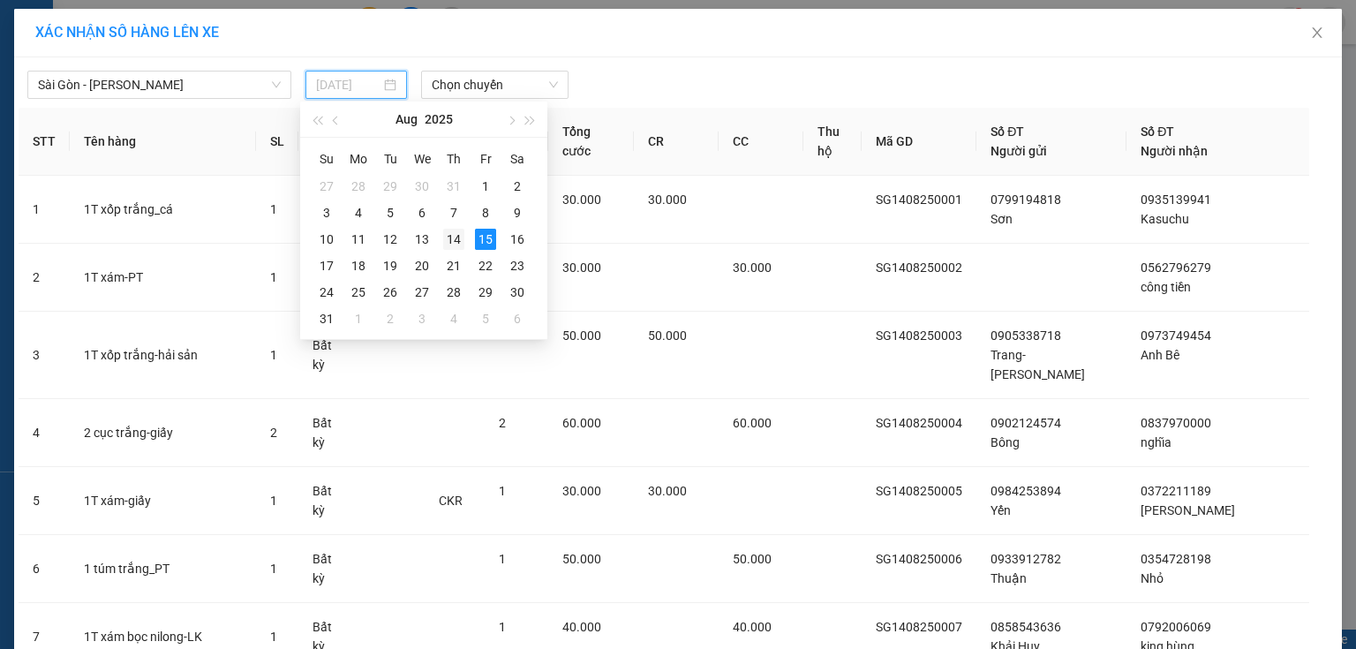
click at [454, 237] on div "14" at bounding box center [453, 239] width 21 height 21
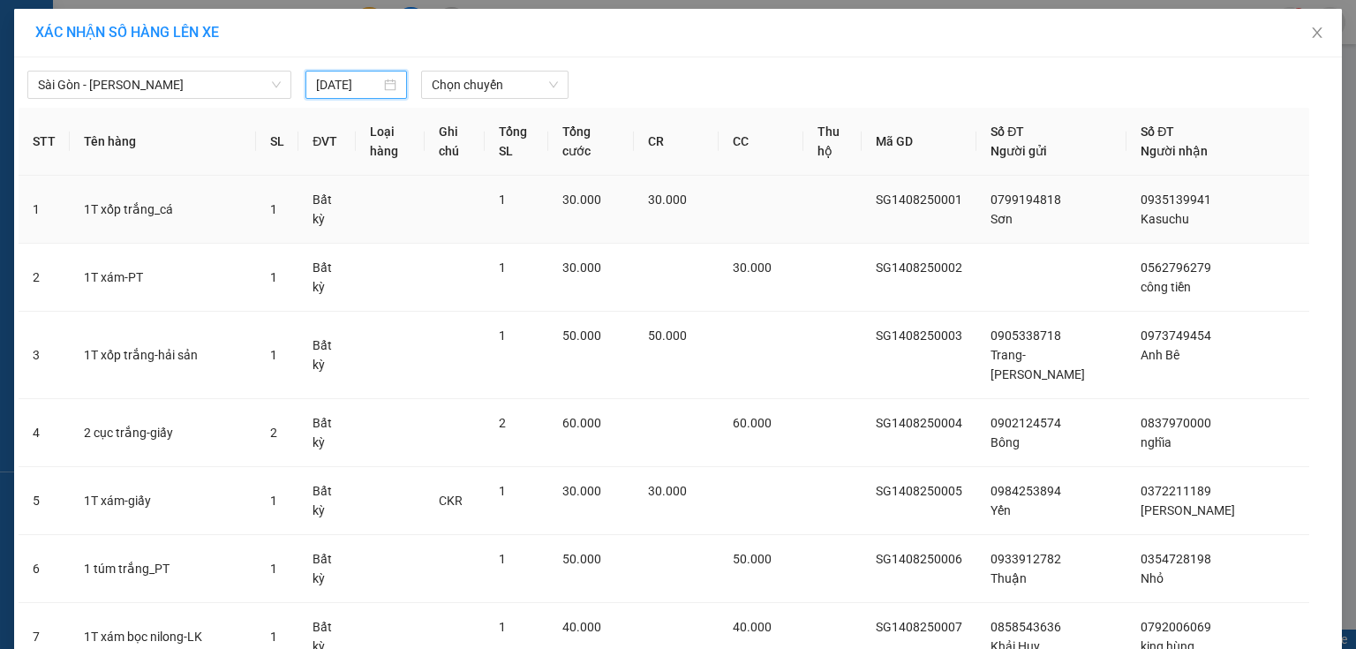
type input "[DATE]"
click at [508, 94] on span "Chọn chuyến" at bounding box center [495, 85] width 127 height 26
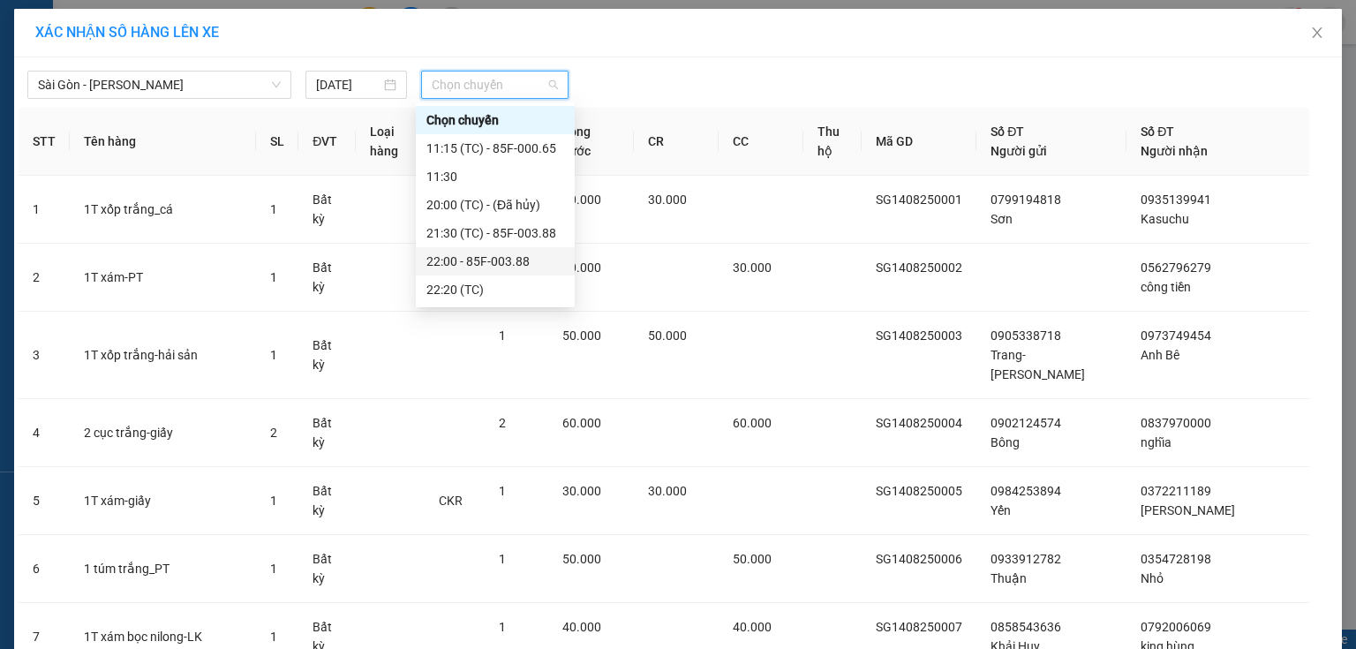
click at [522, 259] on div "22:00 - 85F-003.88" at bounding box center [496, 261] width 138 height 19
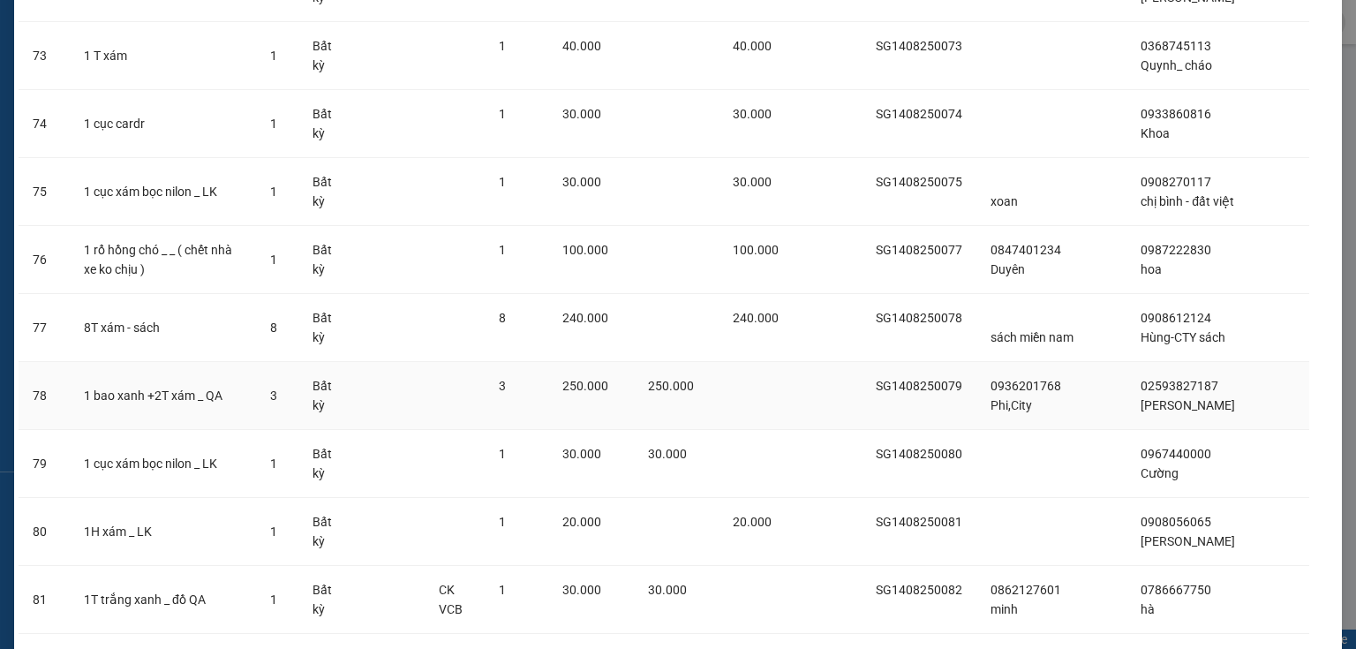
scroll to position [5198, 0]
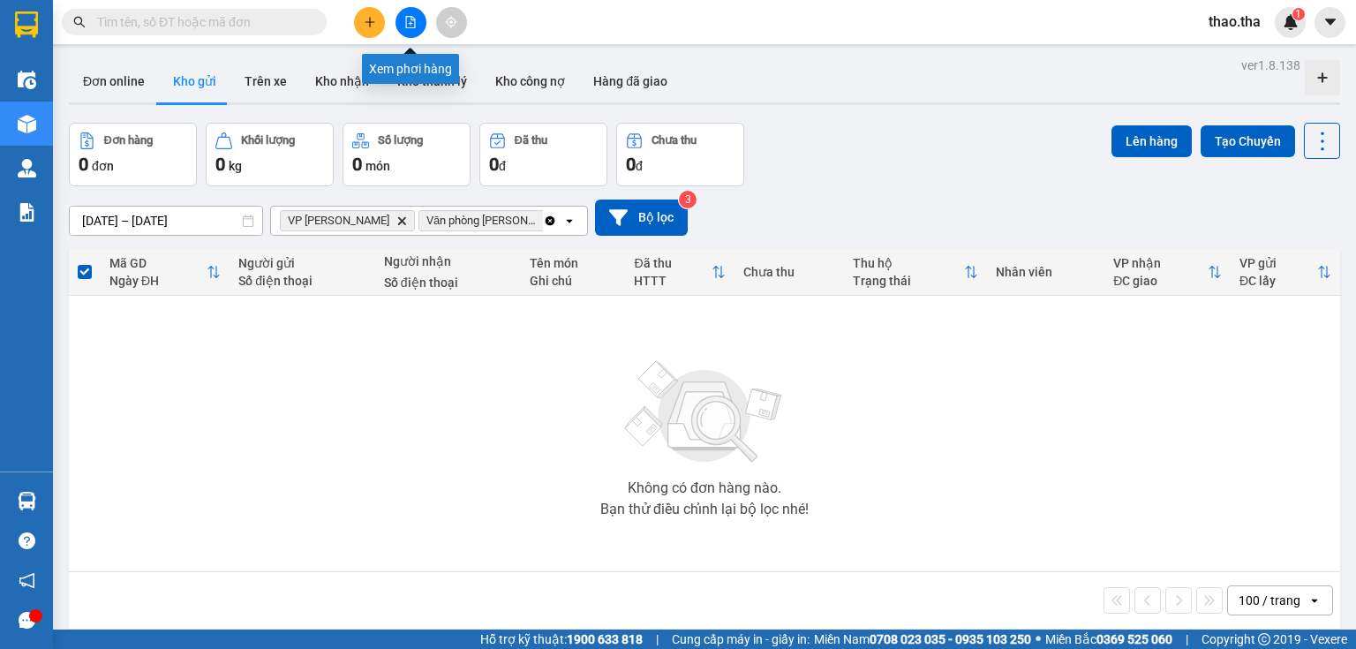
click at [412, 19] on icon "file-add" at bounding box center [410, 22] width 12 height 12
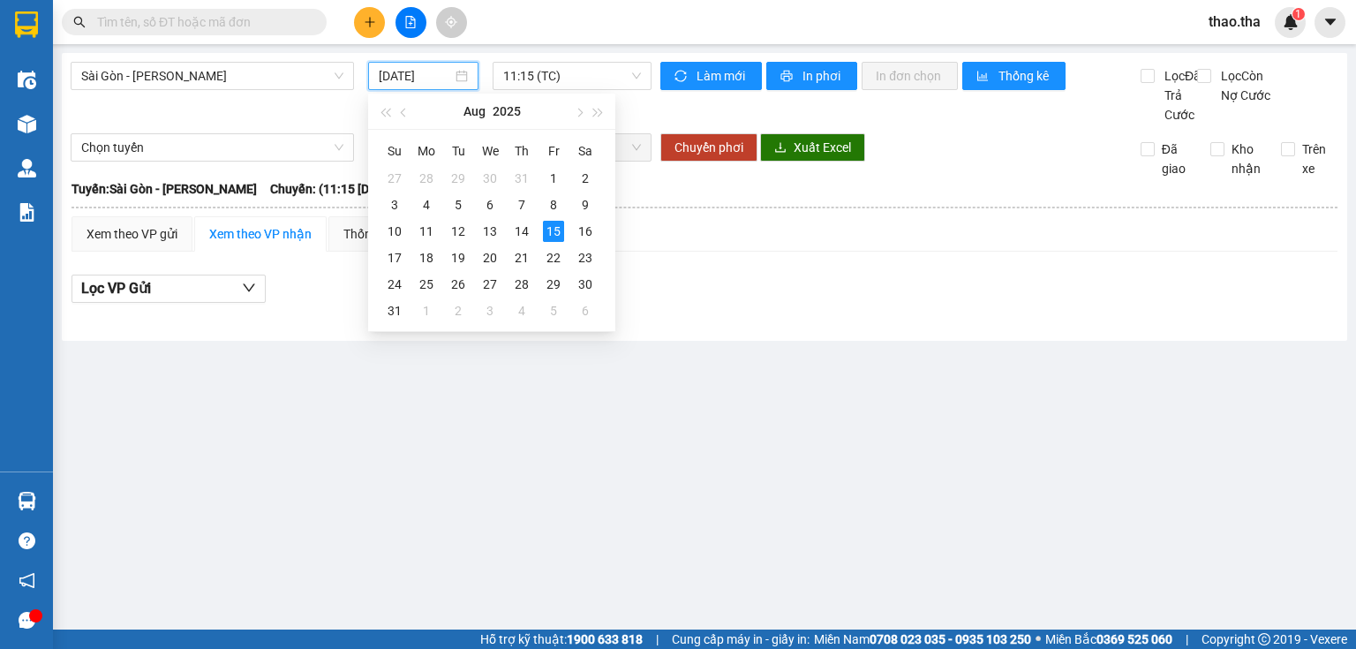
click at [434, 79] on input "[DATE]" at bounding box center [415, 75] width 72 height 19
click at [519, 230] on div "14" at bounding box center [521, 231] width 21 height 21
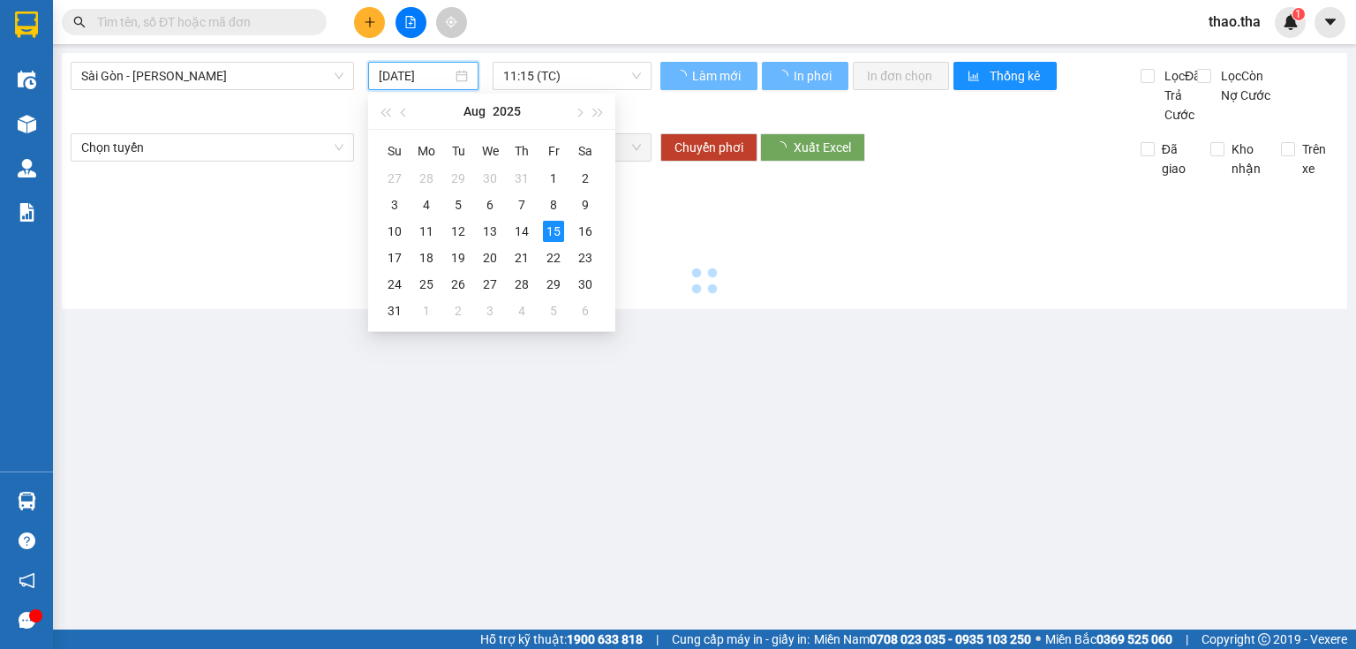
type input "[DATE]"
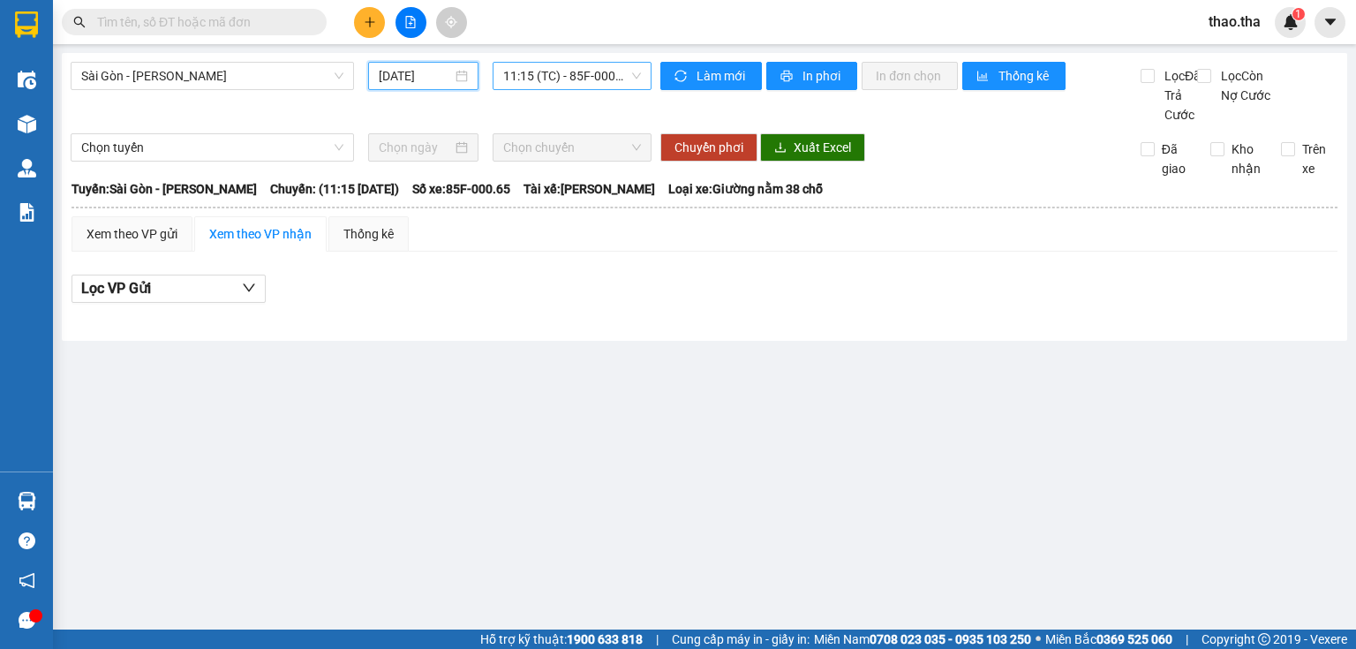
click at [565, 79] on span "11:15 (TC) - 85F-000.65" at bounding box center [572, 76] width 139 height 26
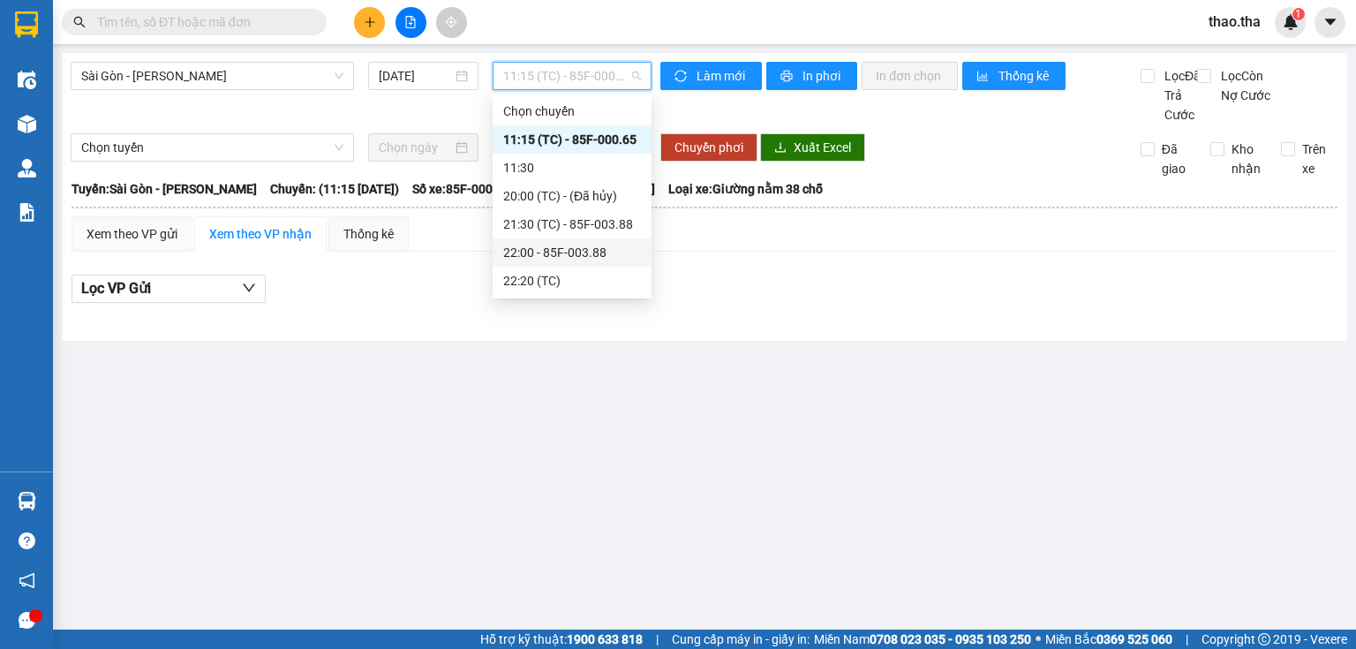
click at [594, 250] on div "22:00 - 85F-003.88" at bounding box center [572, 252] width 138 height 19
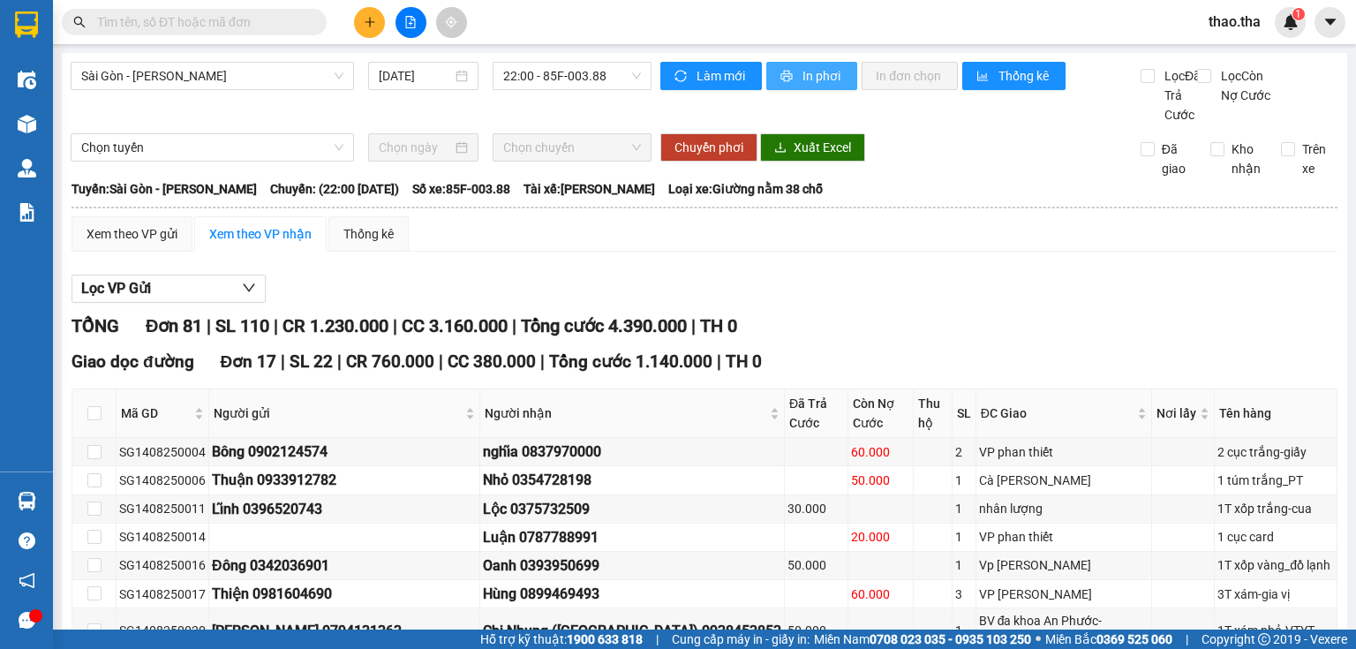
drag, startPoint x: 817, startPoint y: 71, endPoint x: 809, endPoint y: 90, distance: 21.0
click at [816, 74] on span "In phơi" at bounding box center [823, 75] width 41 height 19
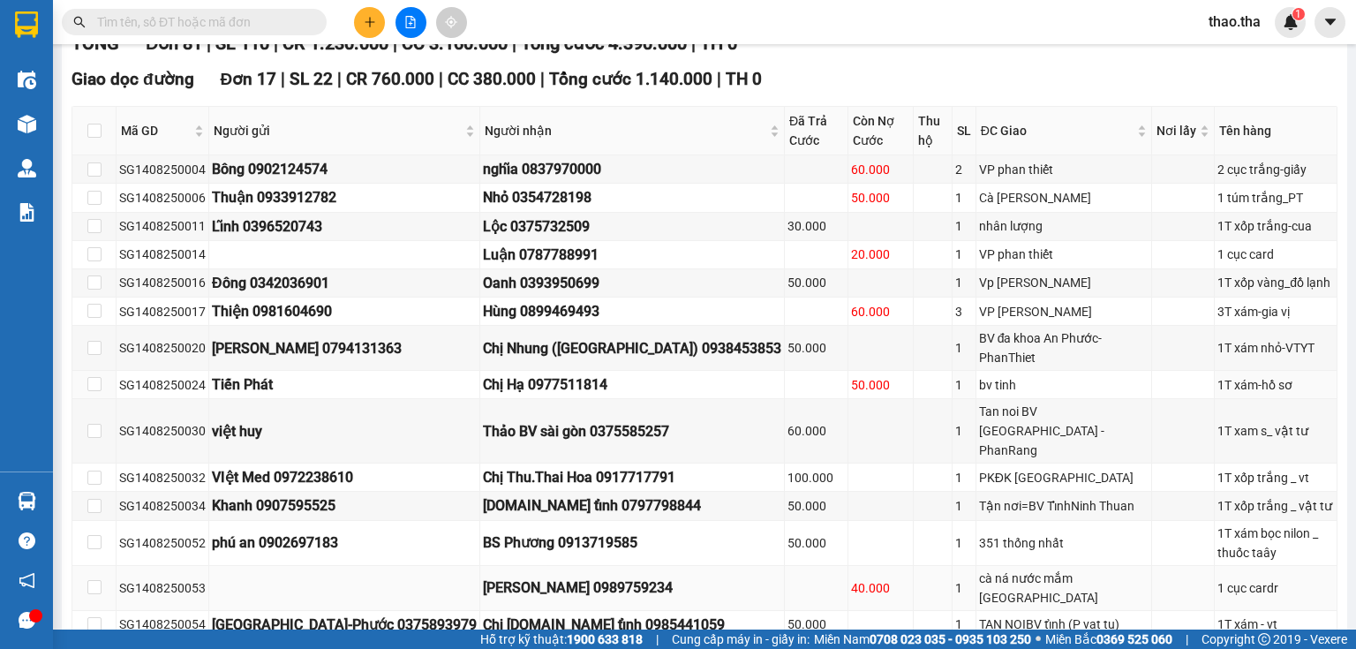
scroll to position [424, 0]
